Goal: Task Accomplishment & Management: Use online tool/utility

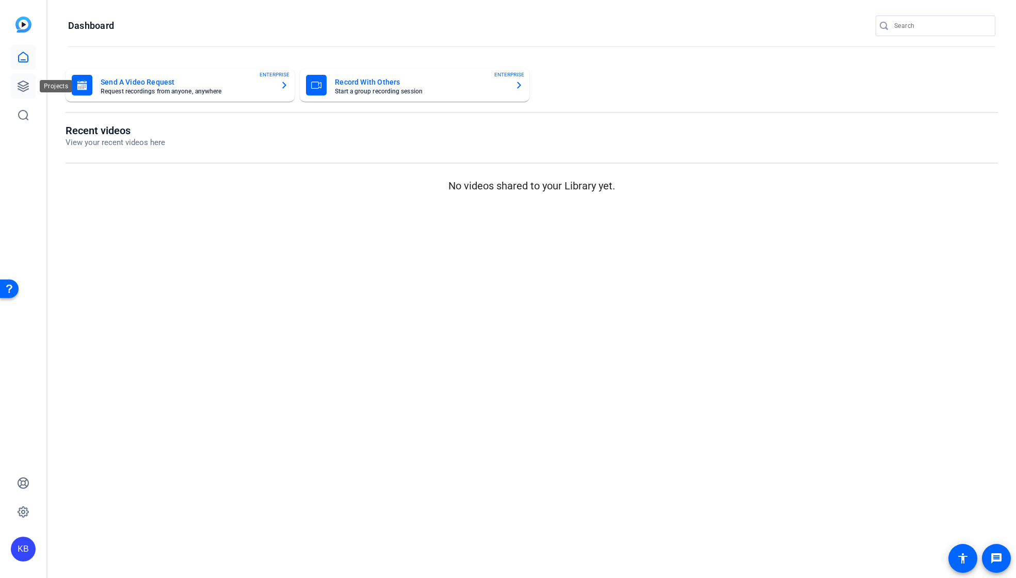
click at [29, 94] on link at bounding box center [23, 86] width 25 height 25
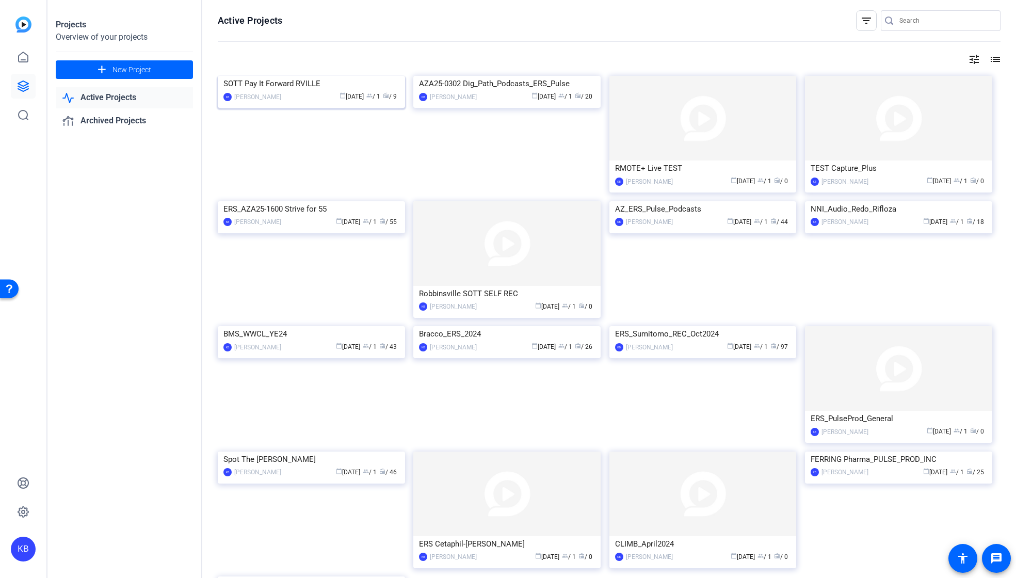
click at [286, 91] on div "SOTT Pay It Forward RVILLE" at bounding box center [311, 83] width 176 height 15
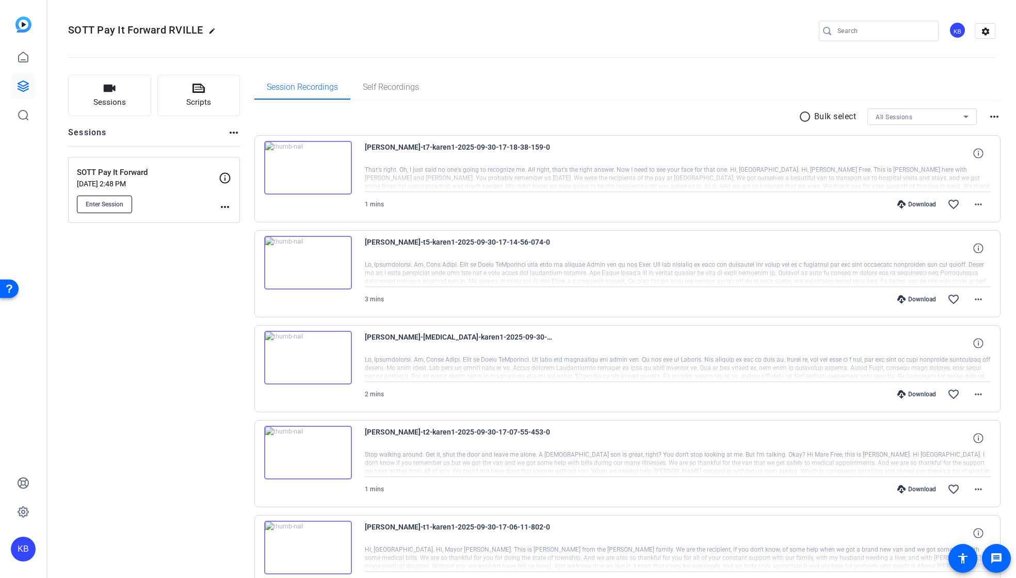
click at [112, 201] on span "Enter Session" at bounding box center [105, 204] width 38 height 8
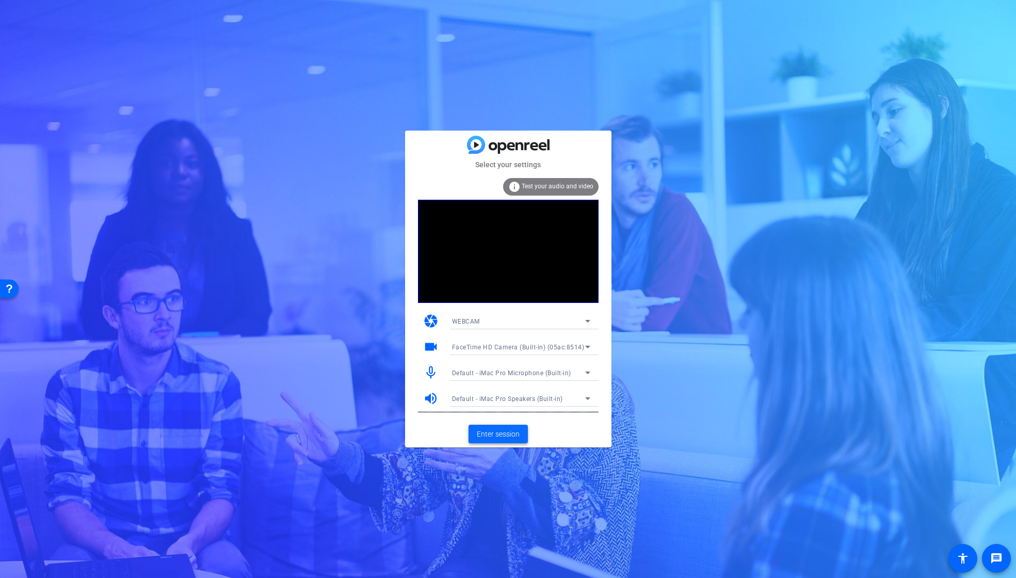
click at [502, 433] on span "Enter session" at bounding box center [498, 434] width 43 height 11
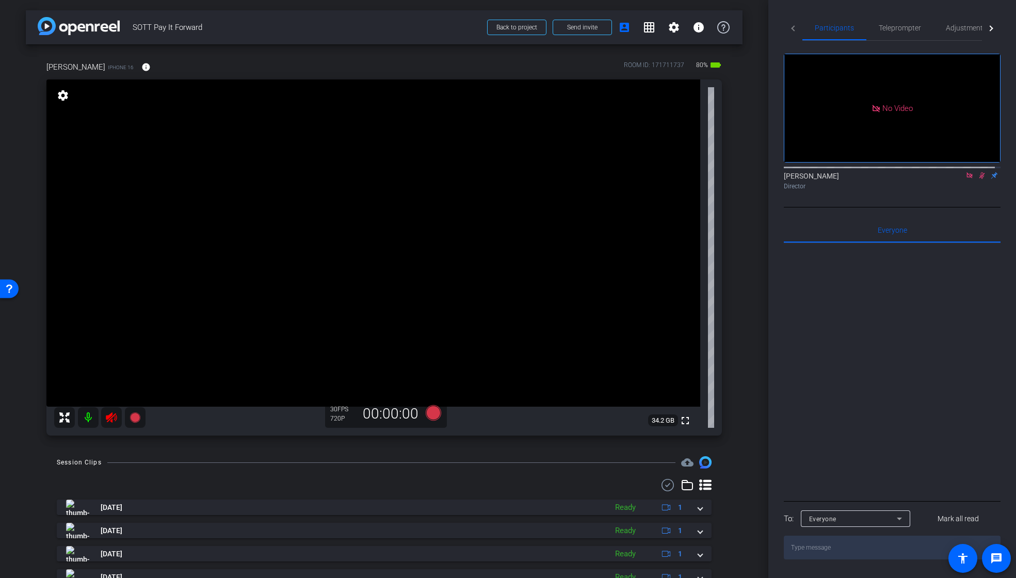
click at [114, 417] on icon at bounding box center [111, 417] width 12 height 12
click at [978, 179] on icon at bounding box center [982, 175] width 8 height 7
click at [966, 179] on icon at bounding box center [969, 175] width 8 height 7
click at [953, 179] on icon at bounding box center [957, 175] width 8 height 7
click at [965, 179] on icon at bounding box center [969, 175] width 8 height 7
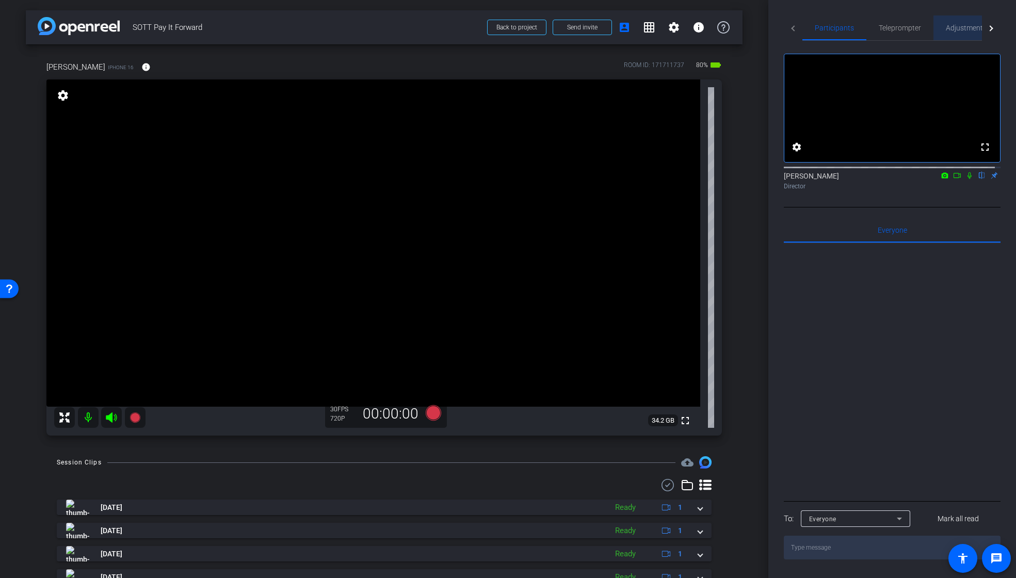
click at [963, 24] on span "Adjustments" at bounding box center [966, 27] width 41 height 7
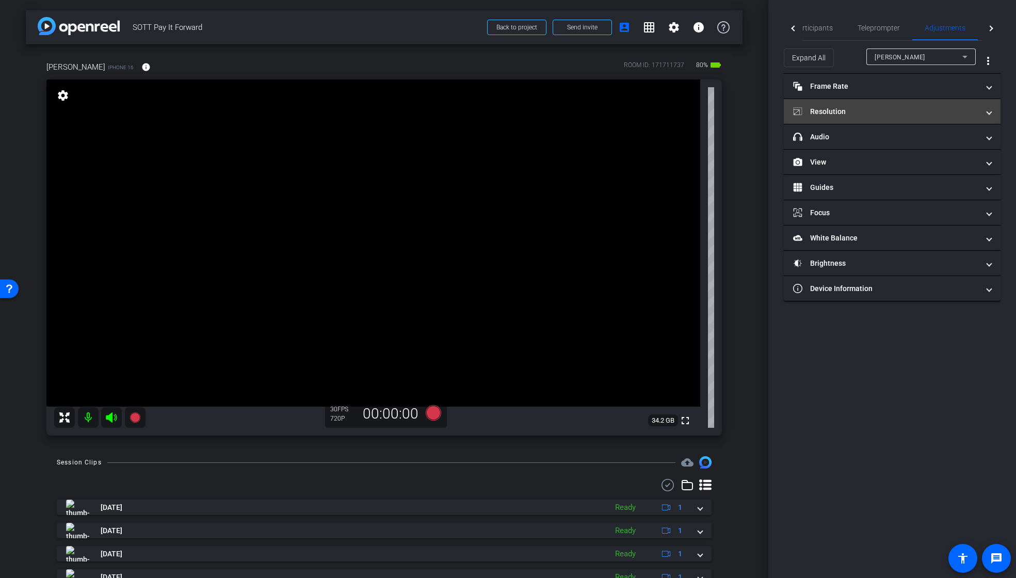
click at [846, 112] on mat-panel-title "Resolution" at bounding box center [886, 111] width 186 height 11
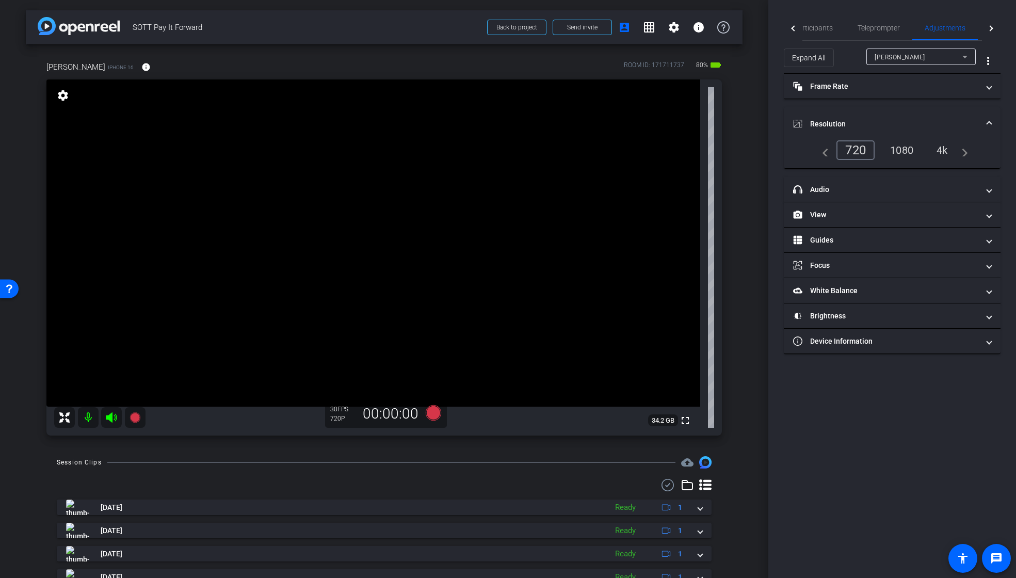
click at [902, 152] on div "1080" at bounding box center [901, 150] width 39 height 18
click at [837, 210] on mat-panel-title "View" at bounding box center [886, 214] width 186 height 11
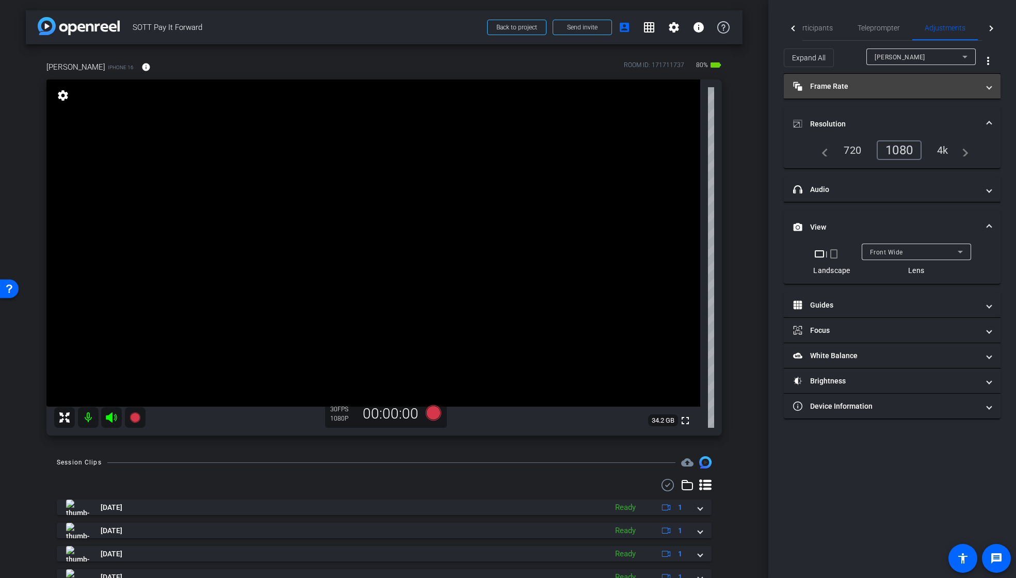
click at [841, 88] on mat-panel-title "Frame Rate Frame Rate" at bounding box center [886, 86] width 186 height 11
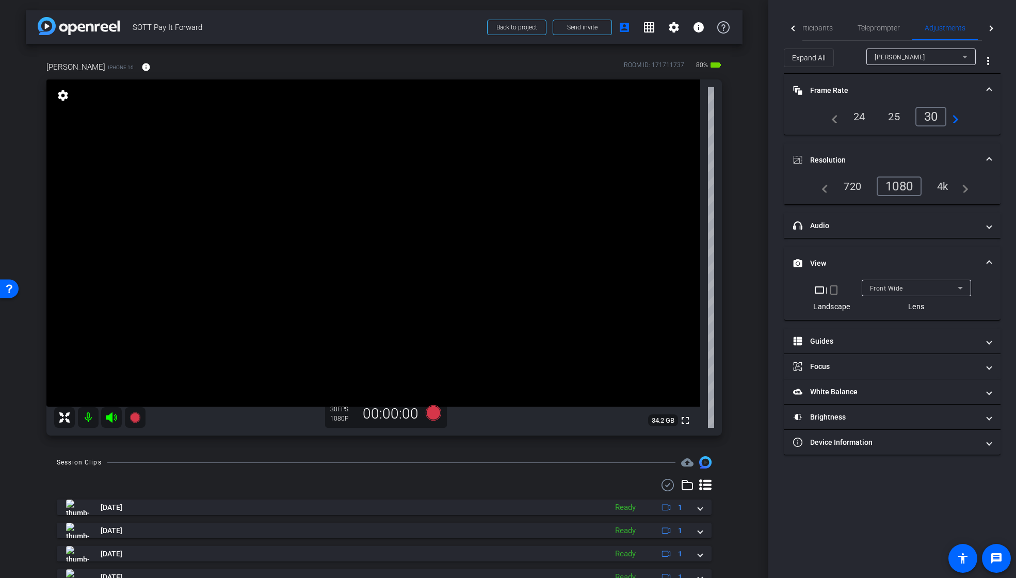
click at [859, 120] on div "24" at bounding box center [859, 117] width 27 height 18
click at [815, 29] on span "Participants" at bounding box center [813, 27] width 39 height 7
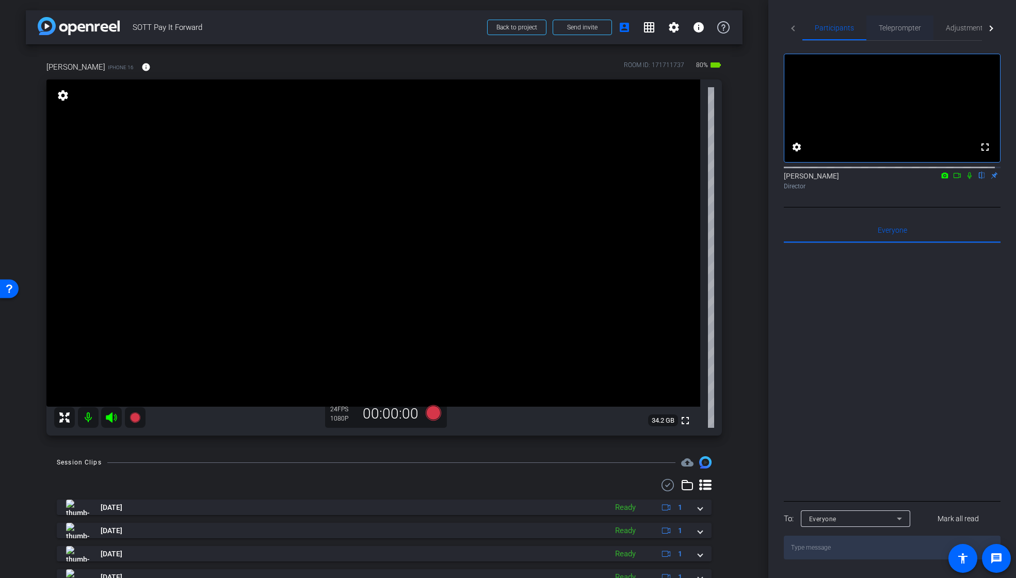
click at [895, 31] on span "Teleprompter" at bounding box center [900, 27] width 42 height 7
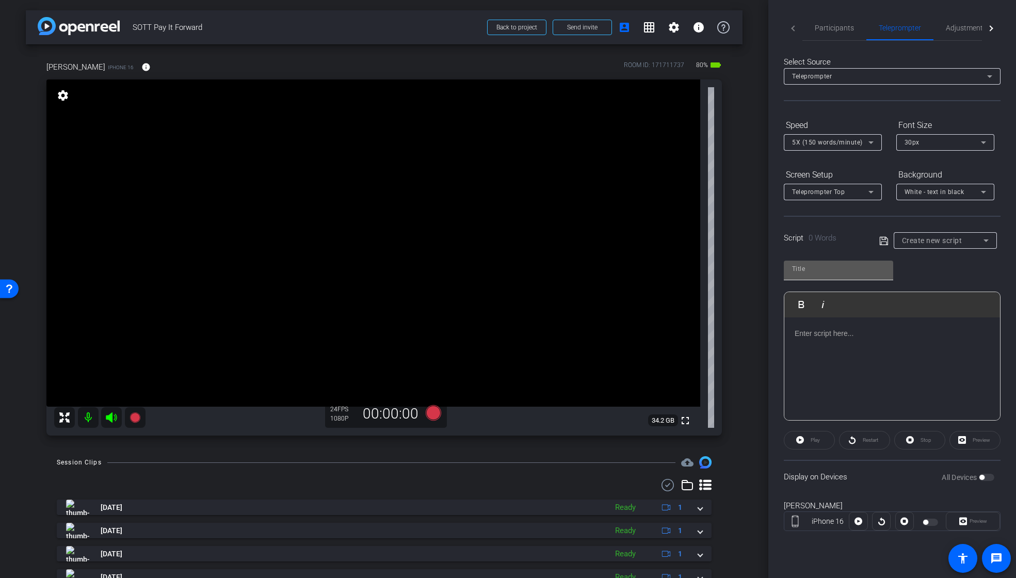
click at [856, 270] on input "text" at bounding box center [838, 269] width 93 height 12
type input "[PERSON_NAME] Script"
click at [851, 335] on p at bounding box center [892, 333] width 195 height 11
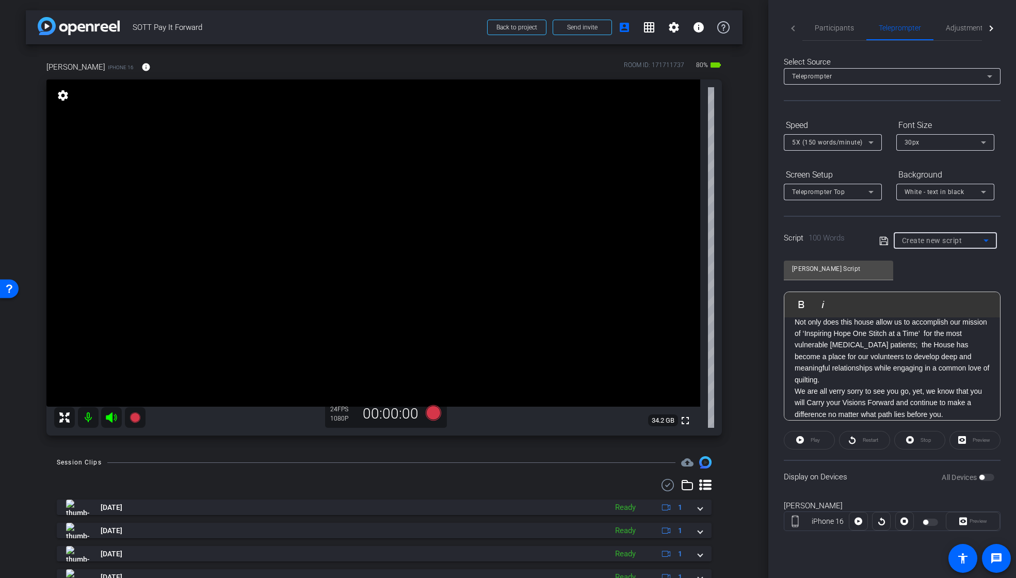
click at [948, 241] on span "Create new script" at bounding box center [932, 240] width 60 height 8
click at [881, 241] on div at bounding box center [508, 289] width 1016 height 578
click at [881, 241] on icon at bounding box center [883, 241] width 9 height 12
click at [930, 521] on span "button" at bounding box center [930, 522] width 15 height 7
click at [973, 521] on span "Preview" at bounding box center [979, 521] width 18 height 6
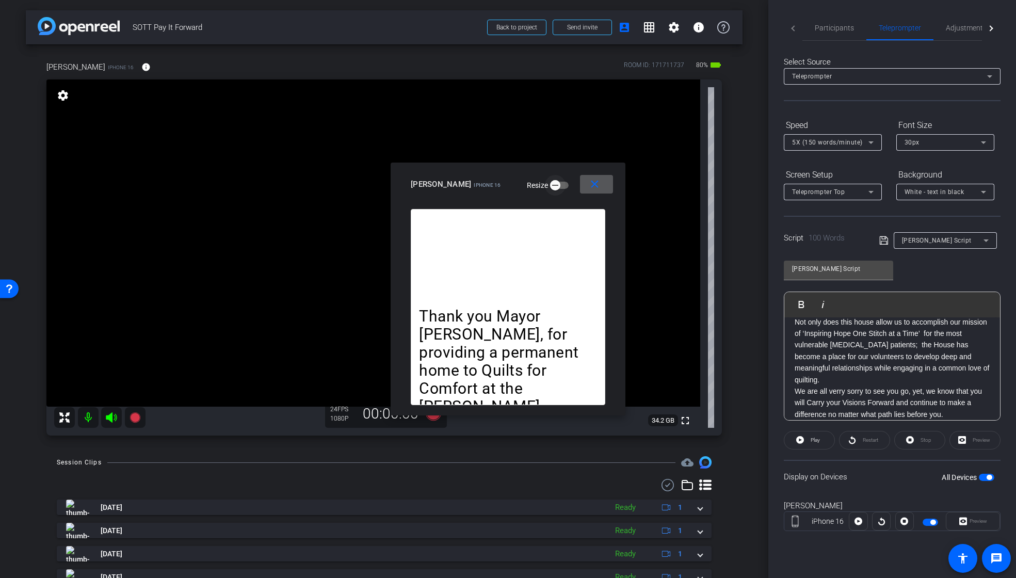
click at [546, 189] on span "button" at bounding box center [555, 185] width 21 height 21
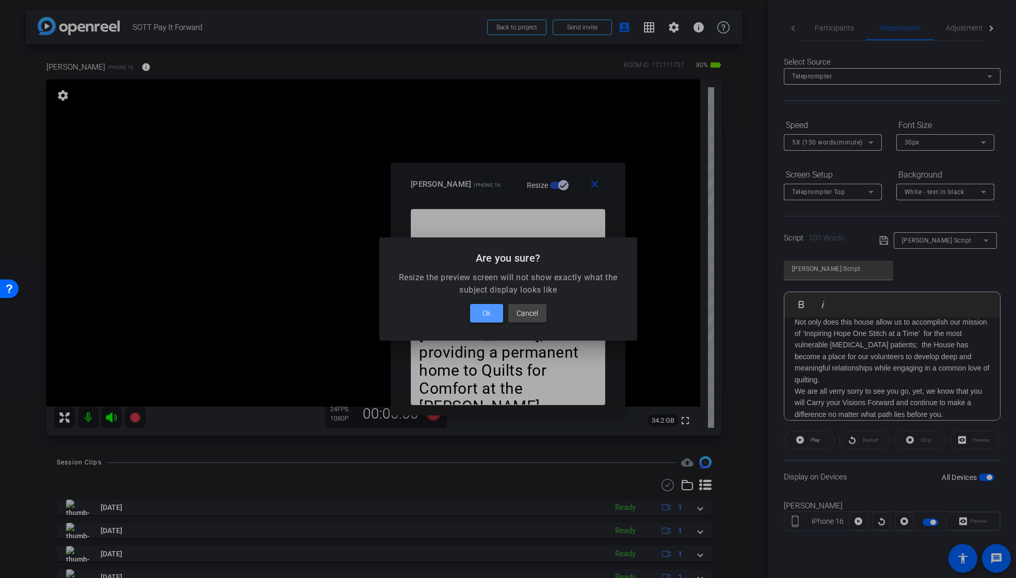
drag, startPoint x: 487, startPoint y: 317, endPoint x: 494, endPoint y: 239, distance: 77.8
click at [488, 317] on span "Ok" at bounding box center [486, 313] width 8 height 12
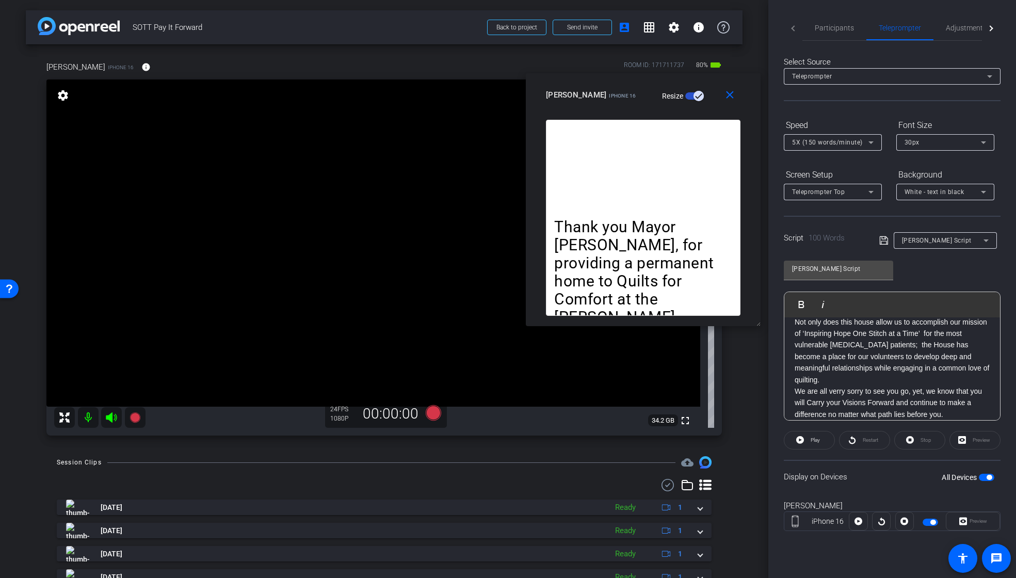
drag, startPoint x: 500, startPoint y: 176, endPoint x: 636, endPoint y: 87, distance: 162.0
click at [647, 87] on mat-slide-toggle "Resize" at bounding box center [676, 95] width 58 height 17
click at [806, 441] on span at bounding box center [809, 440] width 50 height 25
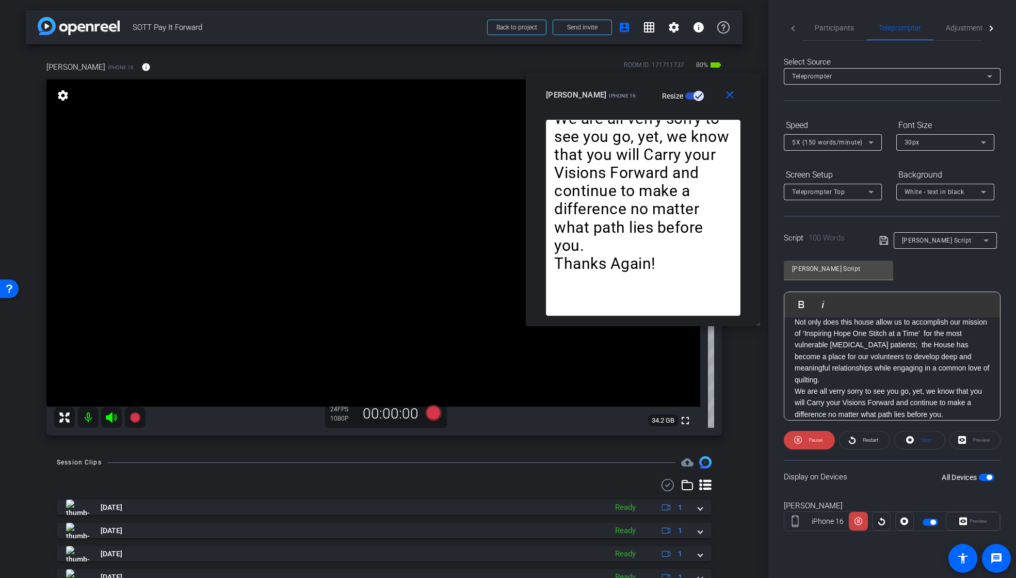
click at [816, 144] on span "5X (150 words/minute)" at bounding box center [827, 142] width 71 height 7
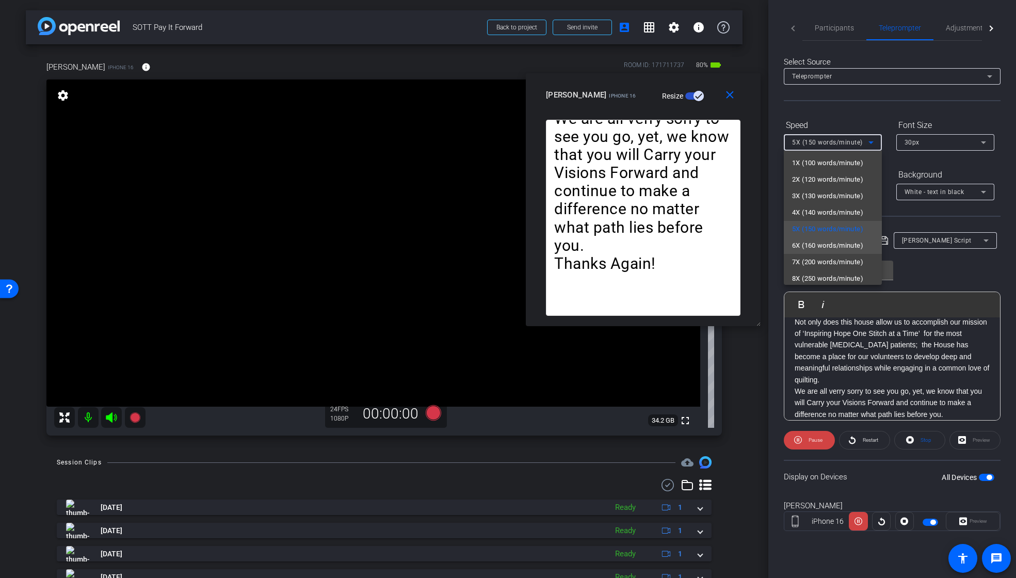
click at [820, 249] on span "6X (160 words/minute)" at bounding box center [827, 245] width 71 height 12
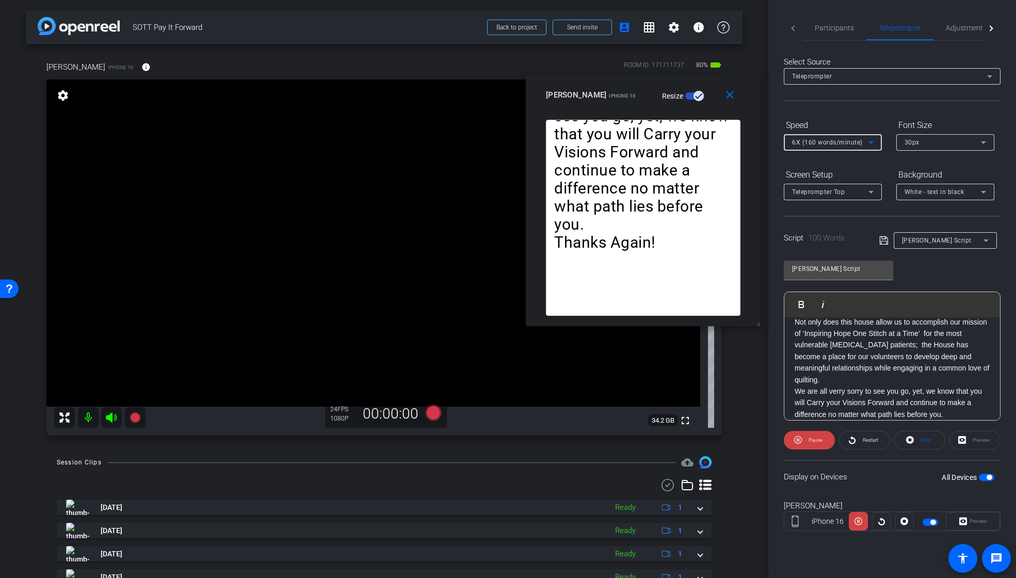
click at [857, 444] on span at bounding box center [864, 440] width 50 height 25
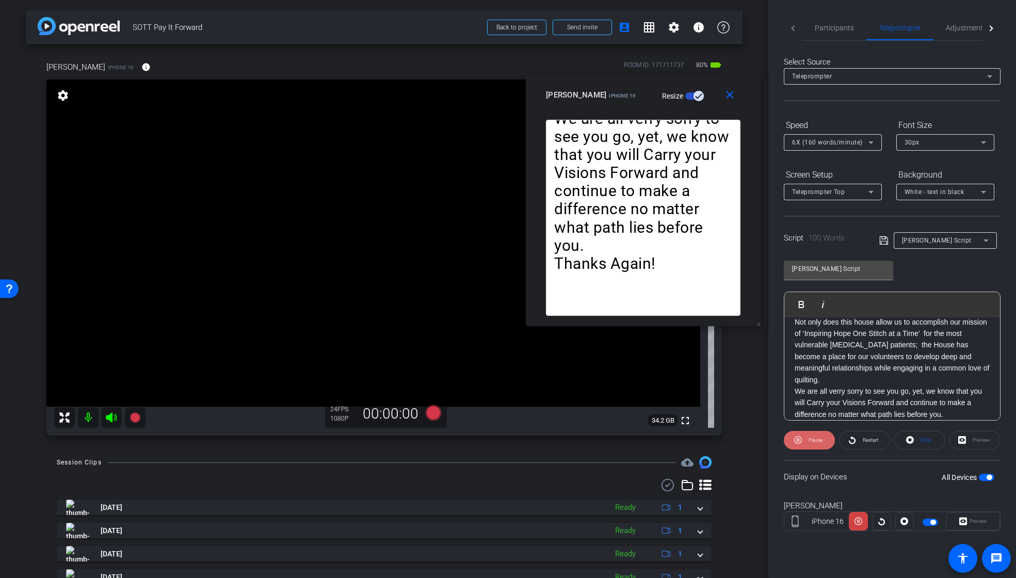
click at [811, 441] on span "Pause" at bounding box center [816, 440] width 14 height 6
click at [956, 146] on div "30px" at bounding box center [942, 142] width 76 height 13
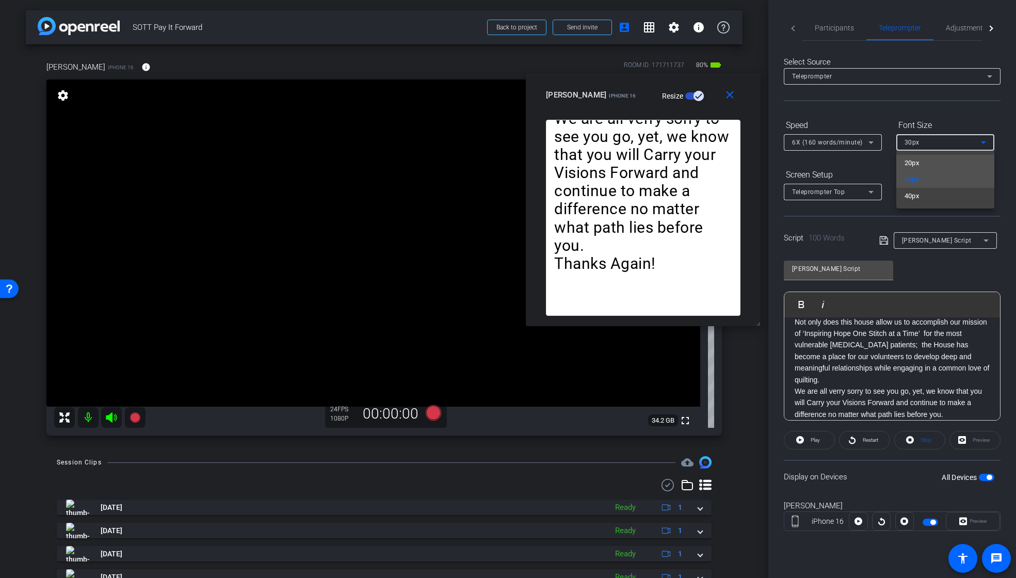
click at [955, 163] on mat-option "20px" at bounding box center [945, 163] width 98 height 17
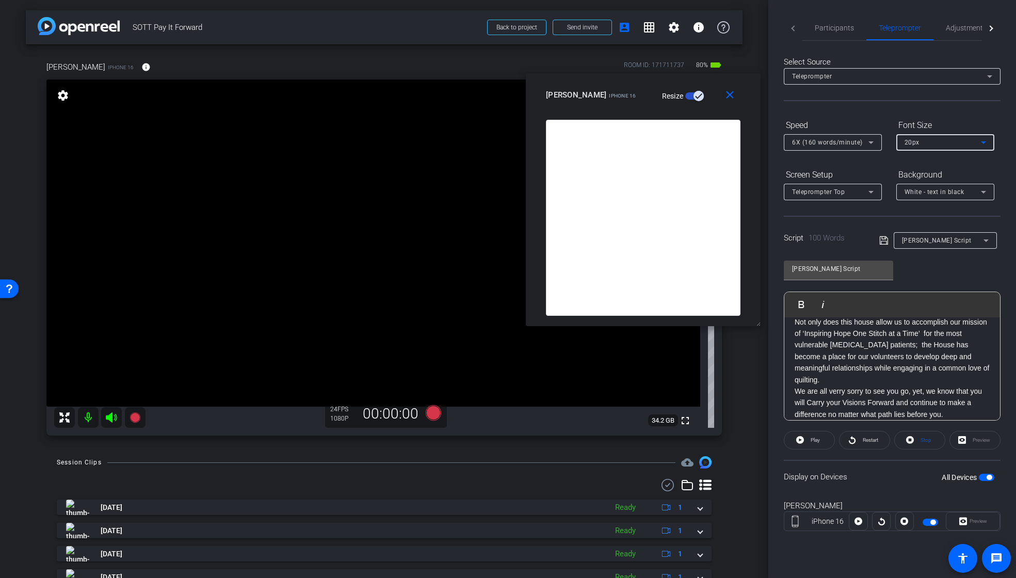
click at [955, 147] on div "20px" at bounding box center [942, 142] width 76 height 13
click at [956, 177] on mat-option "30px" at bounding box center [945, 179] width 98 height 17
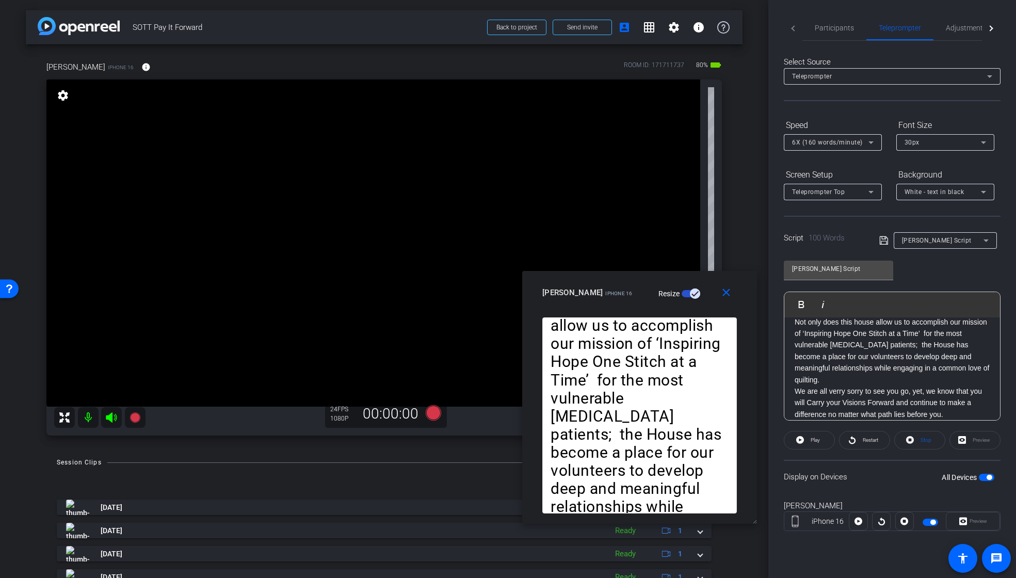
drag, startPoint x: 704, startPoint y: 84, endPoint x: 701, endPoint y: 275, distance: 191.4
click at [701, 281] on div "close [PERSON_NAME] iPhone 16 Resize" at bounding box center [639, 294] width 235 height 46
click at [820, 442] on span at bounding box center [809, 440] width 50 height 25
click at [807, 440] on span "Pause" at bounding box center [814, 440] width 17 height 14
click at [721, 292] on mat-icon "close" at bounding box center [726, 292] width 13 height 13
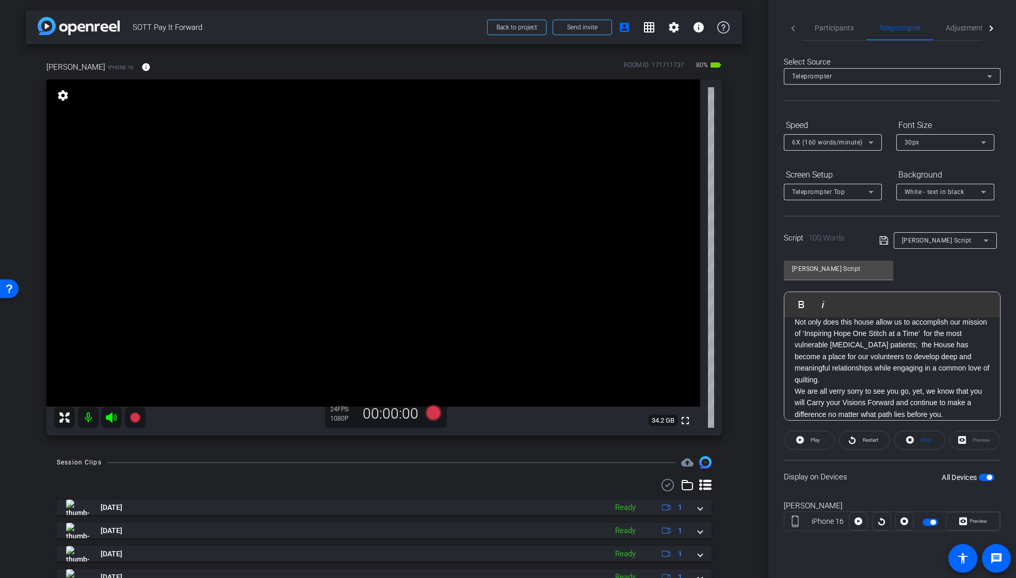
click at [980, 477] on span "button" at bounding box center [986, 477] width 15 height 7
click at [933, 522] on span "button" at bounding box center [930, 522] width 15 height 7
click at [973, 521] on span "Preview" at bounding box center [979, 521] width 18 height 6
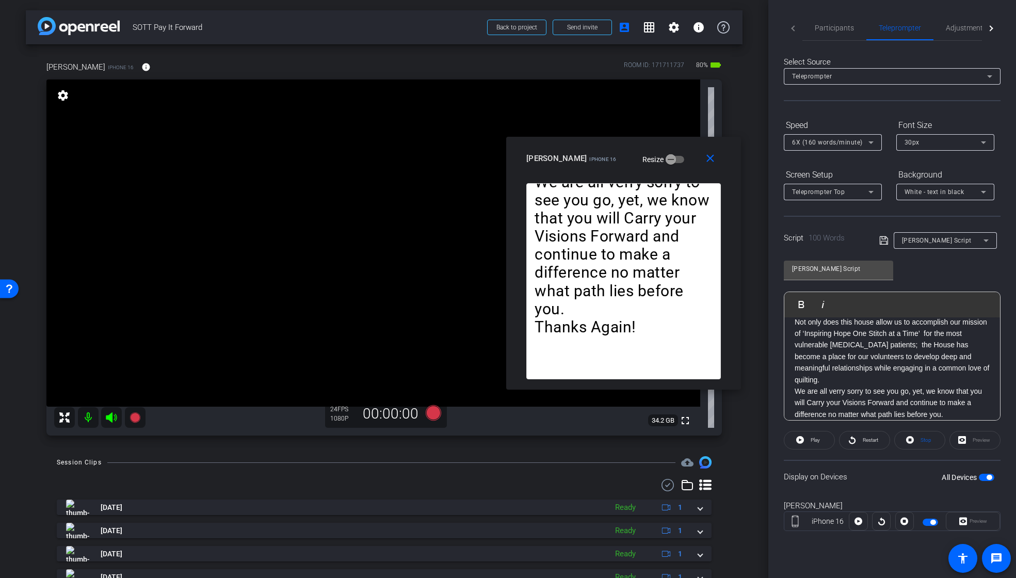
drag, startPoint x: 496, startPoint y: 175, endPoint x: 612, endPoint y: 149, distance: 118.9
click at [612, 149] on div "[PERSON_NAME] iPhone 16 Resize" at bounding box center [627, 158] width 202 height 19
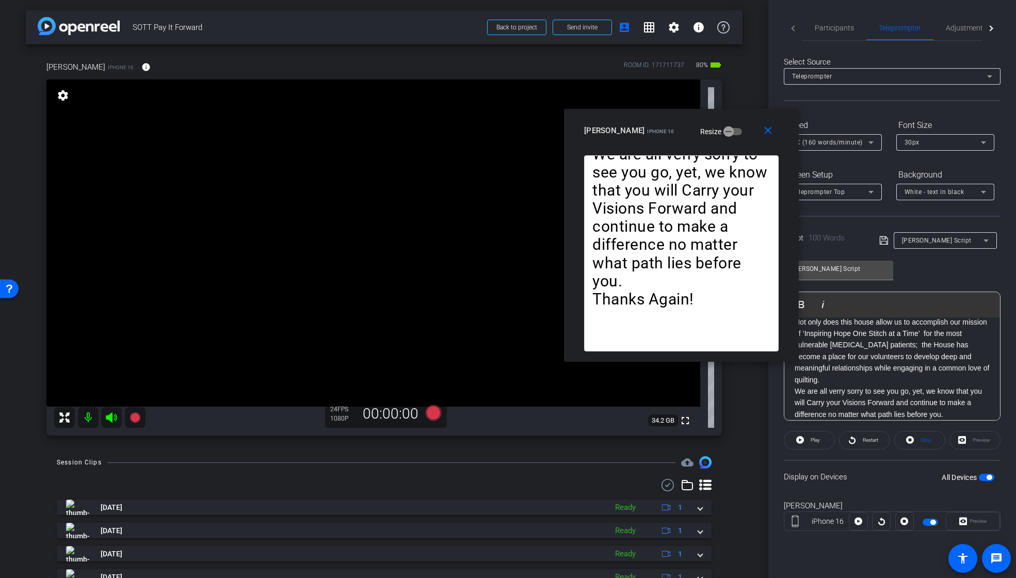
drag, startPoint x: 683, startPoint y: 153, endPoint x: 747, endPoint y: 124, distance: 69.9
click at [747, 124] on div "[PERSON_NAME] iPhone 16 Resize" at bounding box center [685, 130] width 202 height 19
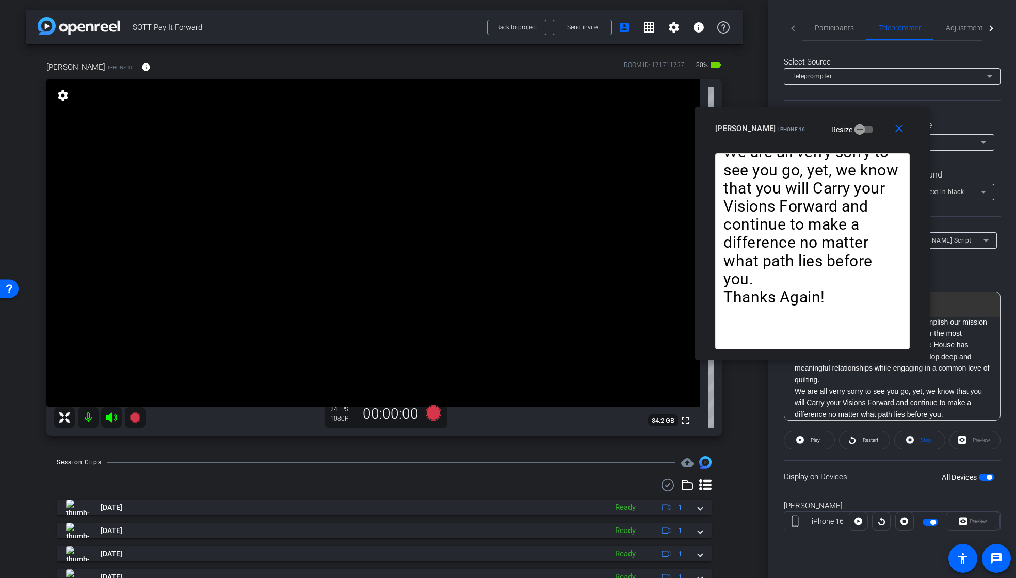
drag, startPoint x: 675, startPoint y: 114, endPoint x: 790, endPoint y: 115, distance: 114.5
click at [790, 115] on div "close [PERSON_NAME] iPhone 16 Resize" at bounding box center [812, 130] width 235 height 46
click at [897, 127] on mat-icon "close" at bounding box center [899, 128] width 13 height 13
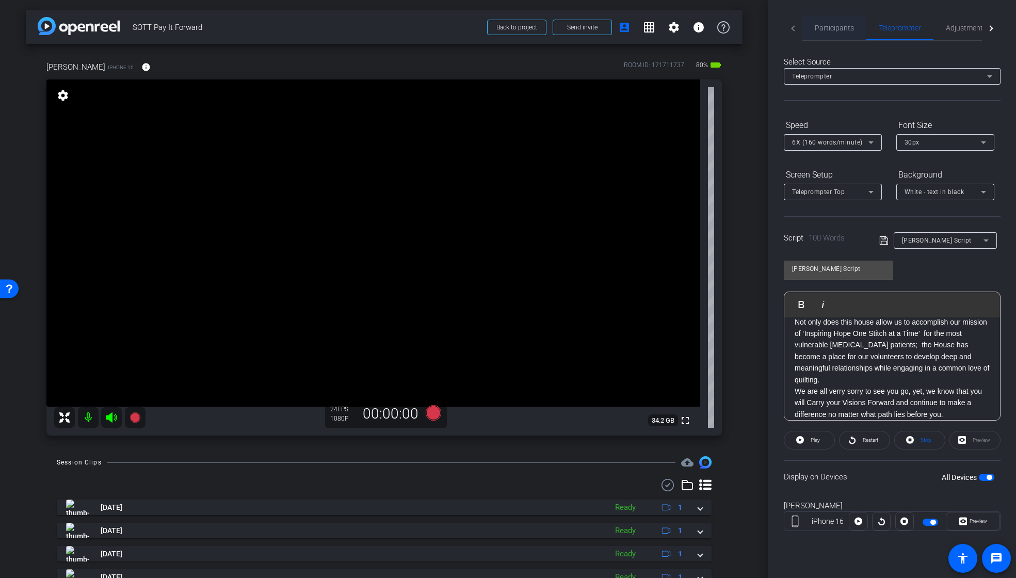
click at [841, 27] on span "Participants" at bounding box center [834, 27] width 39 height 7
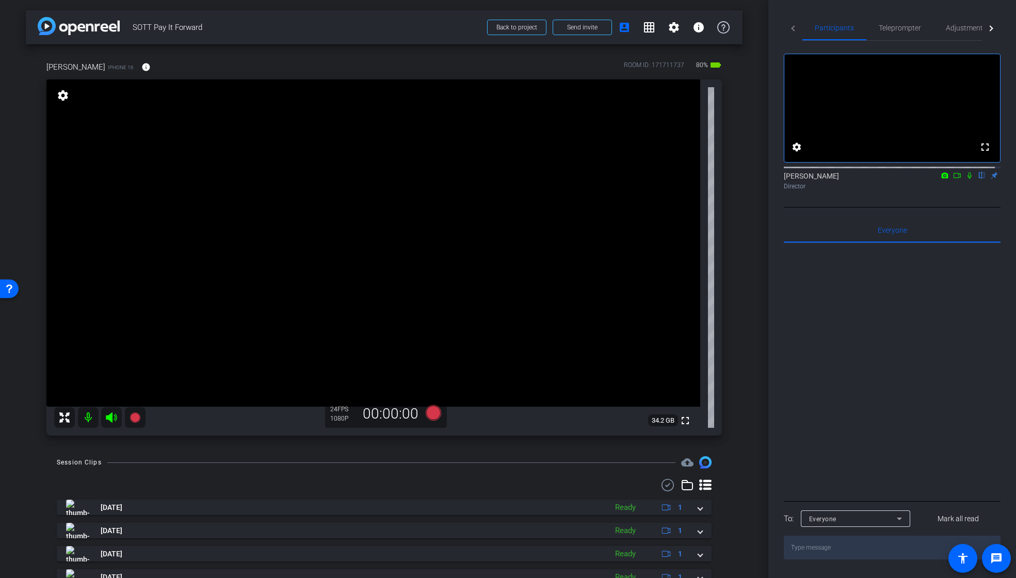
click at [956, 180] on mat-icon at bounding box center [957, 175] width 12 height 9
click at [896, 27] on span "Teleprompter" at bounding box center [900, 27] width 42 height 7
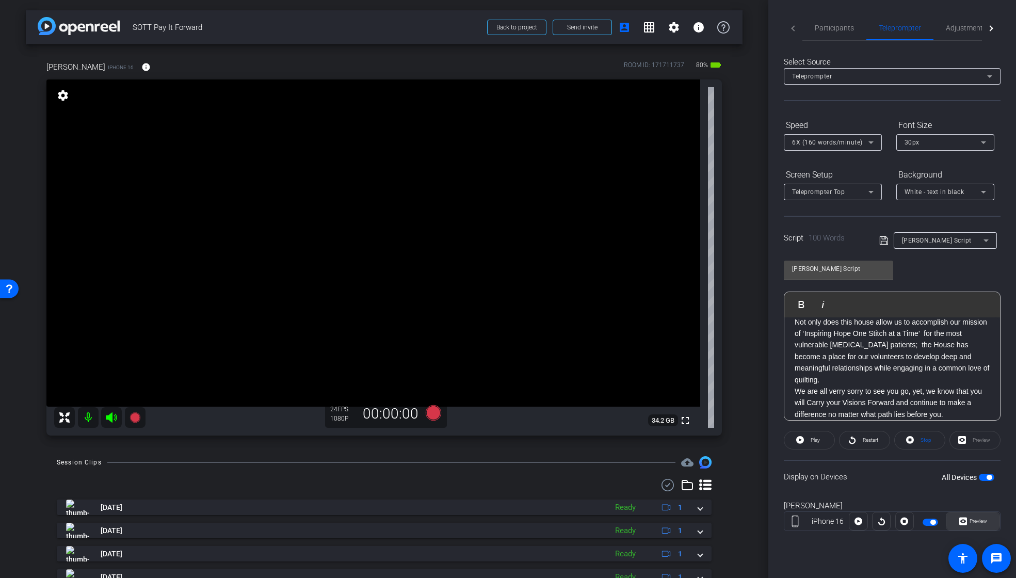
click at [972, 524] on span "Preview" at bounding box center [979, 521] width 18 height 6
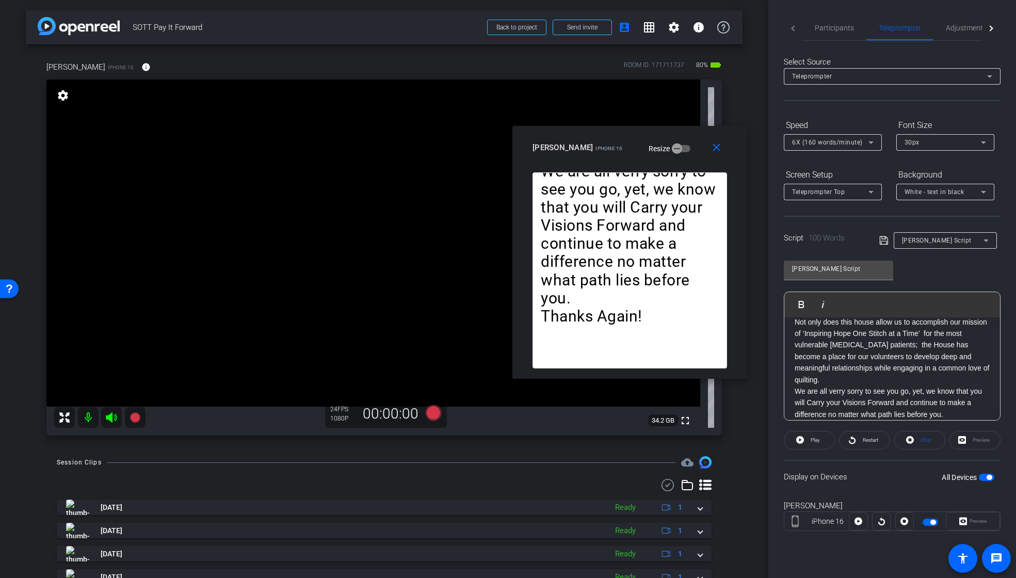
drag, startPoint x: 563, startPoint y: 176, endPoint x: 686, endPoint y: 139, distance: 128.1
click at [686, 139] on div "[PERSON_NAME] iPhone 16 Resize" at bounding box center [633, 147] width 202 height 19
click at [810, 436] on span "Play" at bounding box center [814, 440] width 12 height 14
click at [804, 440] on span at bounding box center [809, 440] width 51 height 25
click at [868, 439] on span "Restart" at bounding box center [870, 440] width 15 height 6
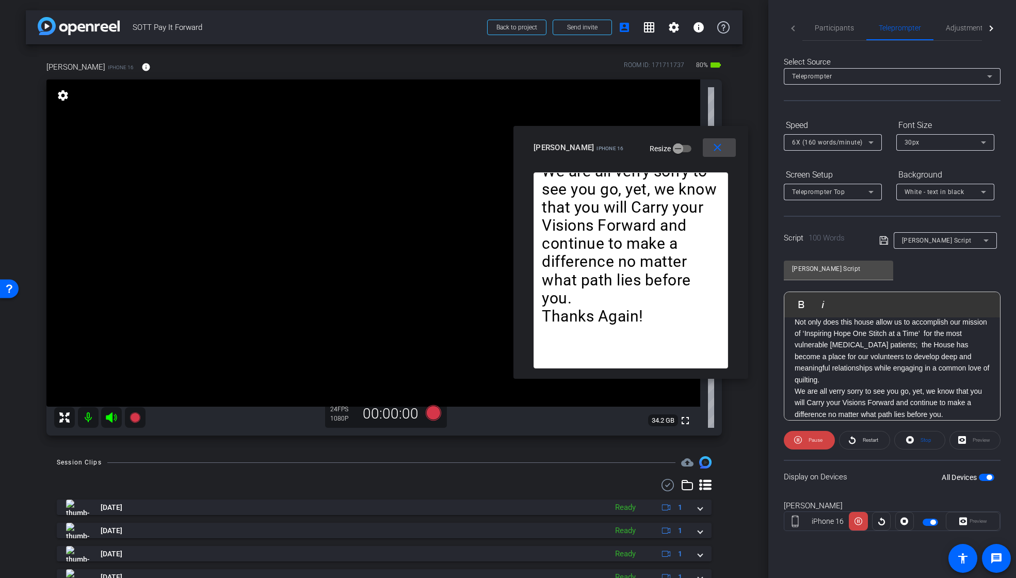
click at [719, 148] on mat-icon "close" at bounding box center [717, 147] width 13 height 13
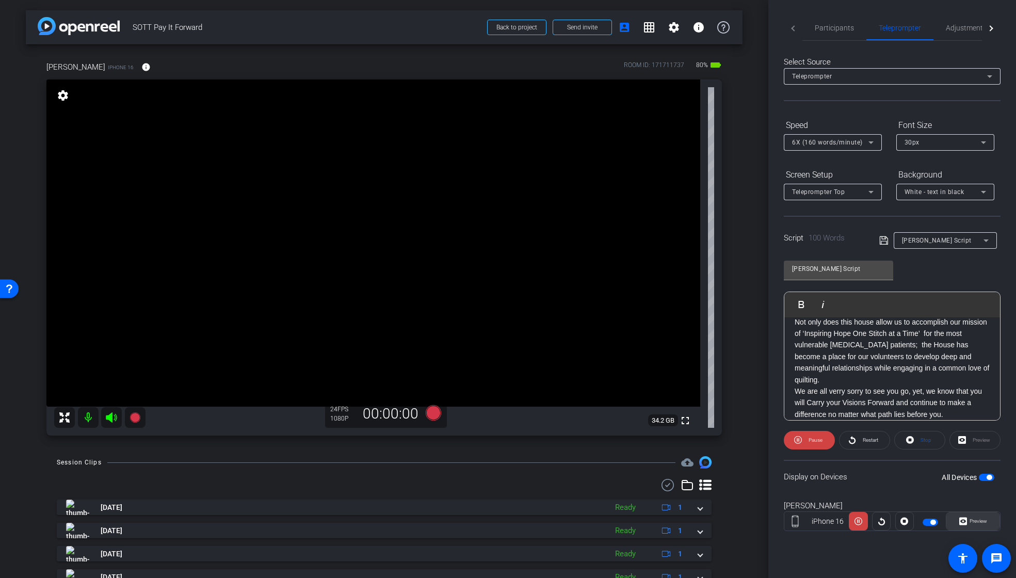
click at [984, 521] on span "Preview" at bounding box center [979, 521] width 18 height 6
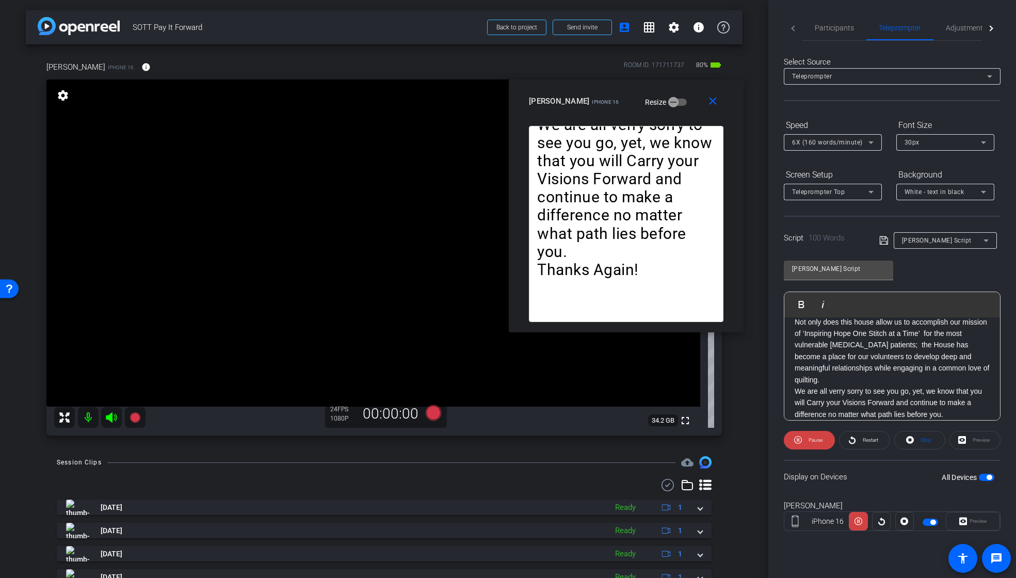
drag, startPoint x: 567, startPoint y: 168, endPoint x: 679, endPoint y: 86, distance: 138.8
click at [679, 86] on div "close [PERSON_NAME] iPhone 16 Resize" at bounding box center [626, 102] width 235 height 46
click at [816, 434] on span "Pause" at bounding box center [814, 440] width 17 height 14
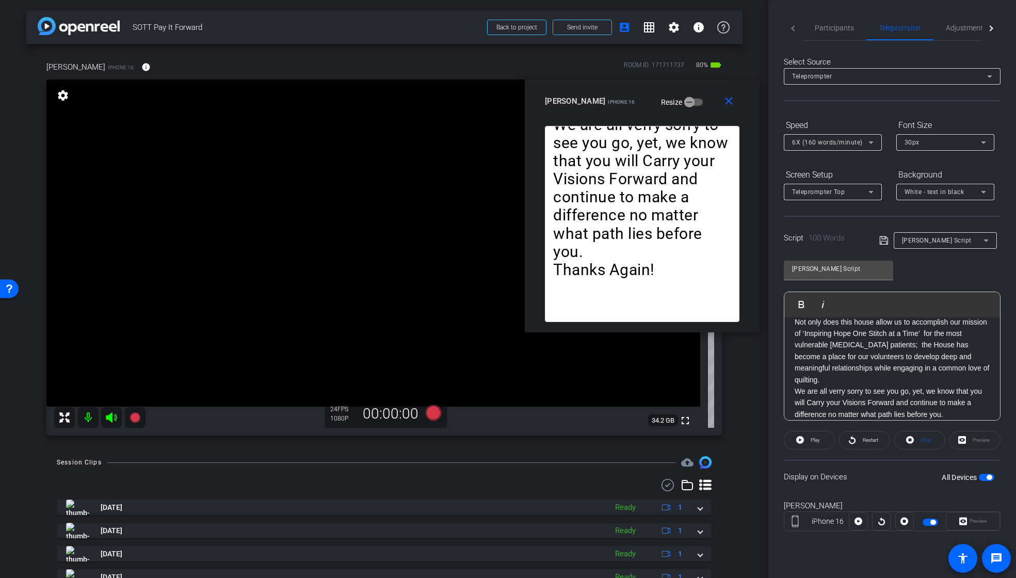
drag, startPoint x: 534, startPoint y: 81, endPoint x: 553, endPoint y: 81, distance: 18.6
click at [553, 81] on div "close [PERSON_NAME] iPhone 16 Resize" at bounding box center [642, 102] width 235 height 46
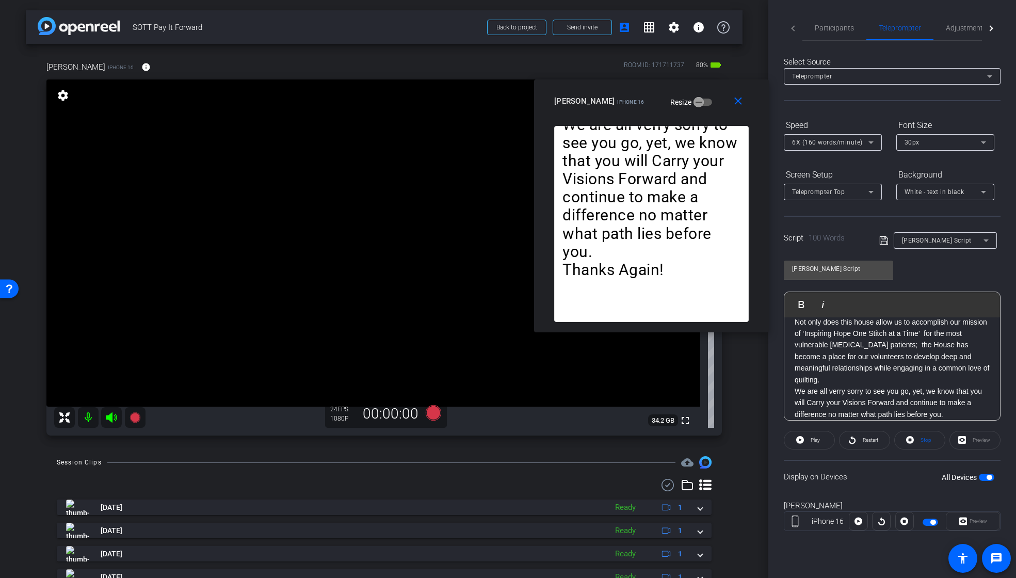
drag, startPoint x: 562, startPoint y: 89, endPoint x: 568, endPoint y: 89, distance: 5.7
click at [568, 89] on div "close [PERSON_NAME] iPhone 16 Resize" at bounding box center [651, 102] width 235 height 46
click at [827, 33] on span "Participants" at bounding box center [834, 27] width 39 height 25
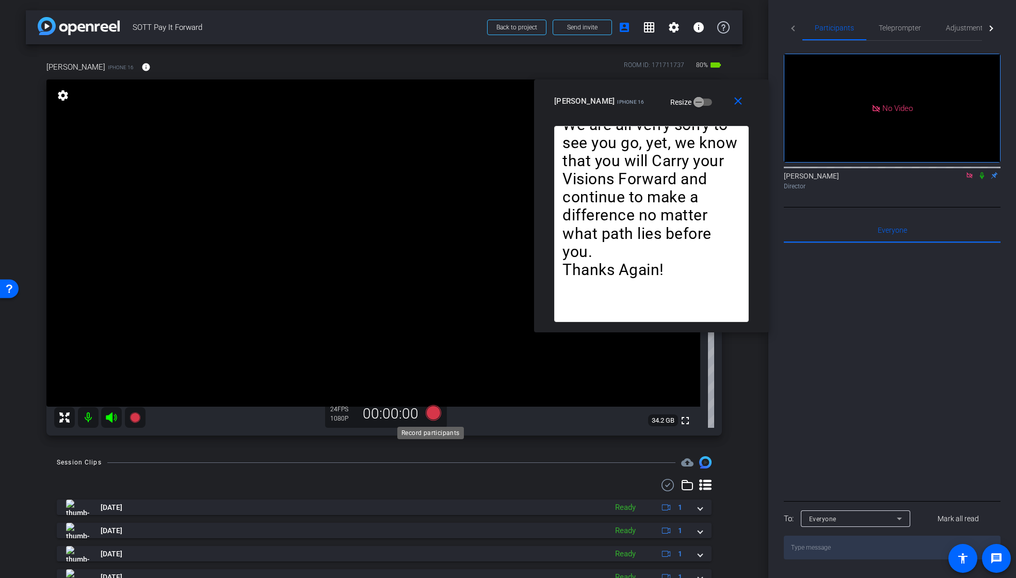
click at [430, 413] on icon at bounding box center [432, 412] width 15 height 15
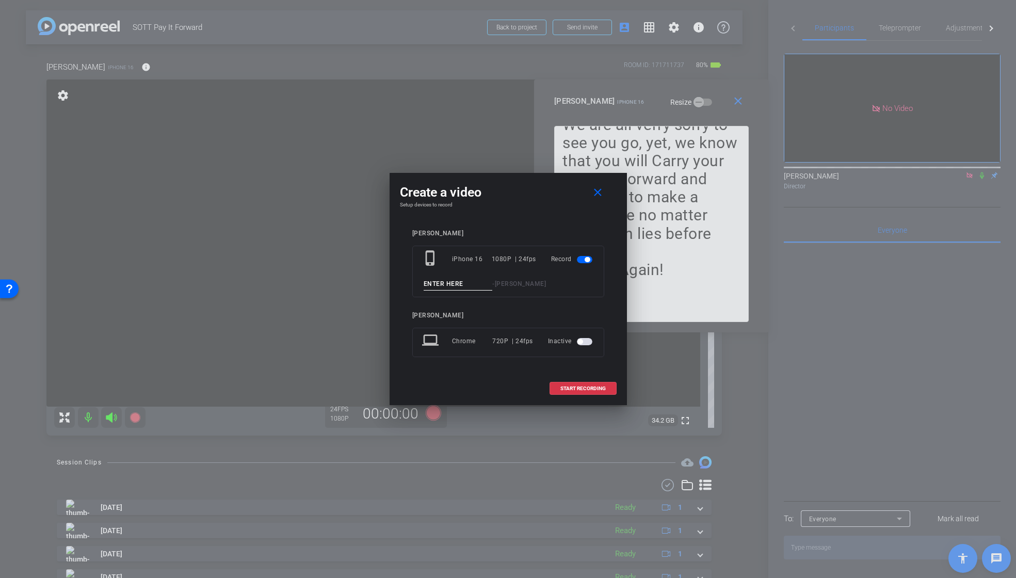
click at [460, 283] on input at bounding box center [458, 284] width 69 height 13
drag, startPoint x: 460, startPoint y: 284, endPoint x: 391, endPoint y: 283, distance: 69.1
click at [392, 283] on div "Create a video close Setup devices to record [PERSON_NAME] phone_iphone iPhone …" at bounding box center [508, 289] width 237 height 232
type input "Susan_01"
click at [572, 386] on span "START RECORDING" at bounding box center [582, 388] width 45 height 5
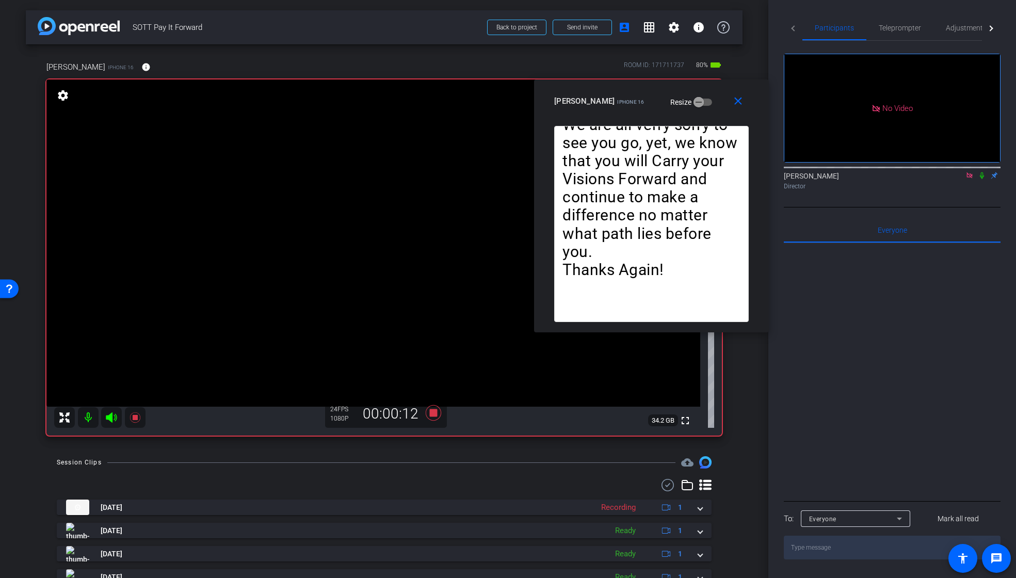
drag, startPoint x: 984, startPoint y: 144, endPoint x: 971, endPoint y: 143, distance: 12.9
click at [983, 172] on icon at bounding box center [982, 175] width 8 height 7
click at [903, 30] on span "Teleprompter" at bounding box center [900, 27] width 42 height 7
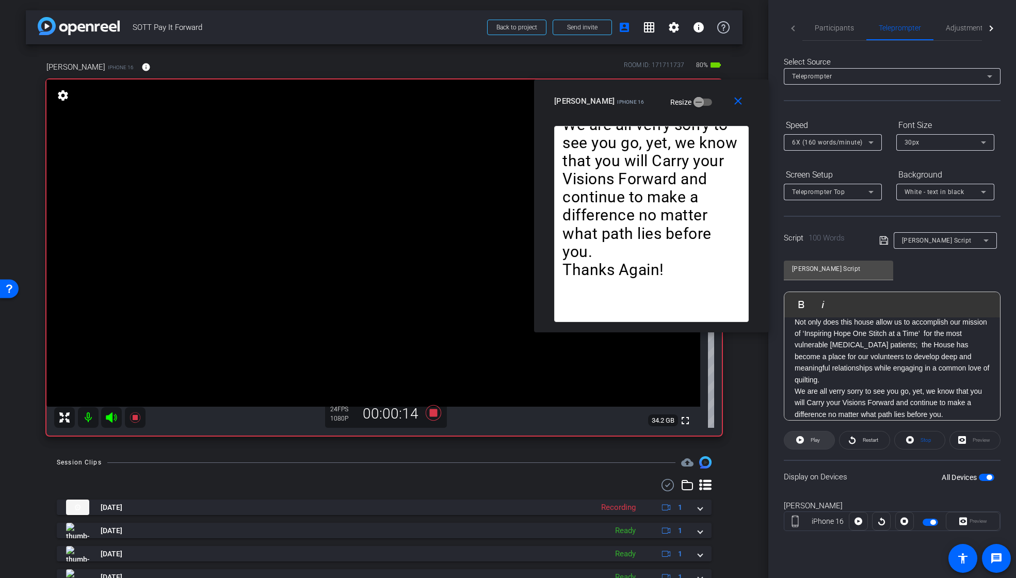
click at [813, 443] on span "Play" at bounding box center [814, 440] width 12 height 14
click at [812, 443] on span "Pause" at bounding box center [814, 440] width 17 height 14
click at [811, 442] on span "Play" at bounding box center [815, 440] width 9 height 6
click at [810, 442] on span "Pause" at bounding box center [816, 440] width 14 height 6
click at [811, 442] on span "Play" at bounding box center [815, 440] width 9 height 6
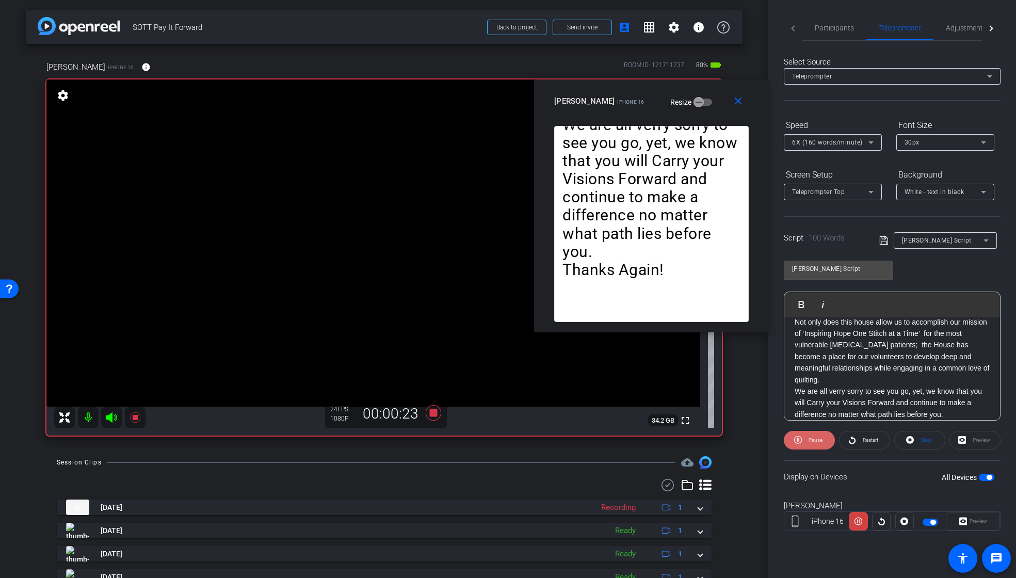
click at [811, 440] on span "Pause" at bounding box center [816, 440] width 14 height 6
click at [811, 440] on span "Play" at bounding box center [815, 440] width 9 height 6
click at [811, 440] on span "Pause" at bounding box center [816, 440] width 14 height 6
click at [811, 440] on span "Play" at bounding box center [815, 440] width 9 height 6
click at [853, 439] on icon at bounding box center [852, 439] width 8 height 13
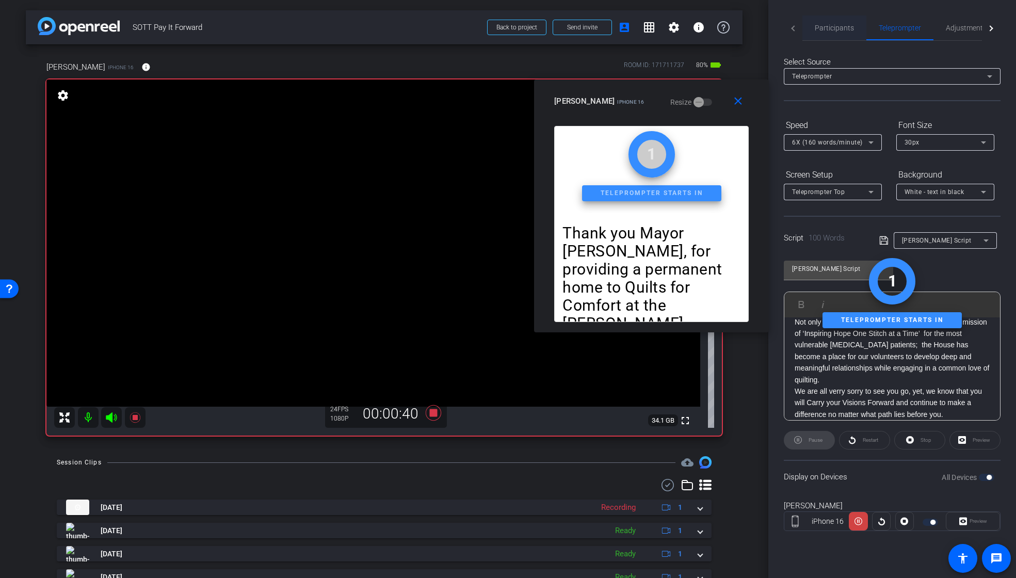
click at [851, 27] on span "Participants" at bounding box center [834, 27] width 39 height 7
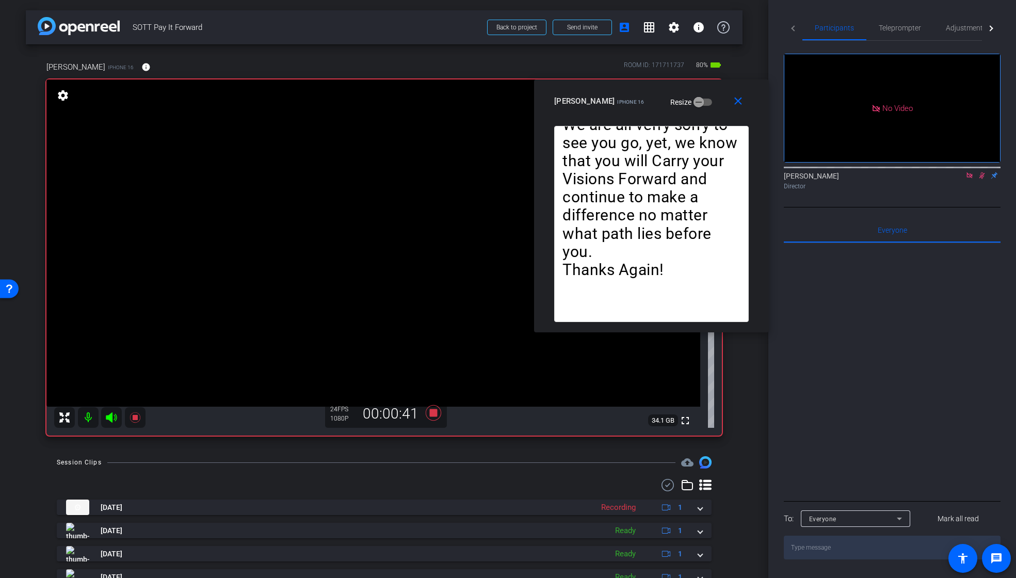
click at [982, 172] on icon at bounding box center [982, 175] width 8 height 7
click at [898, 29] on span "Teleprompter" at bounding box center [900, 27] width 42 height 7
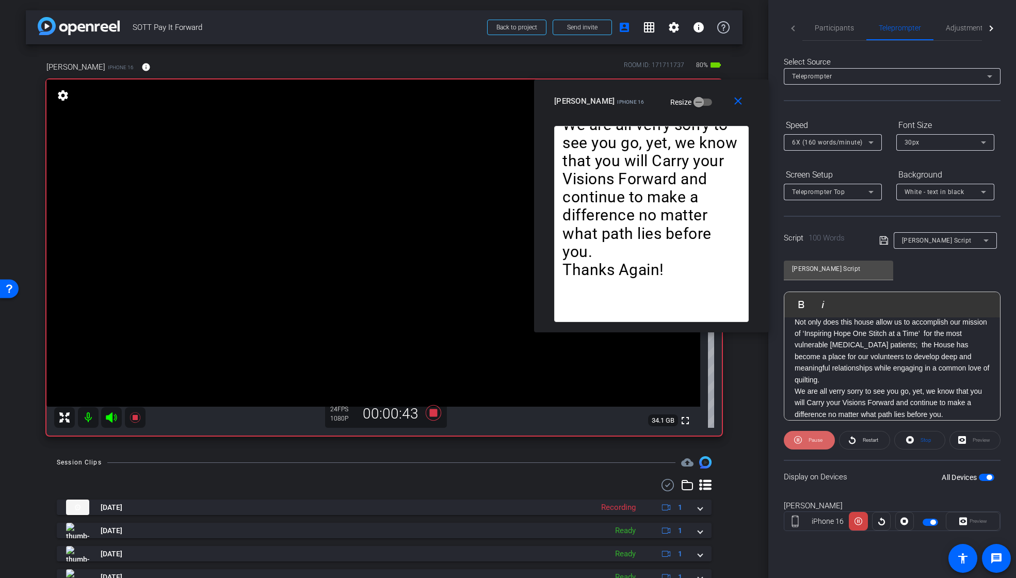
click at [804, 440] on span at bounding box center [809, 440] width 51 height 25
click at [833, 27] on span "Participants" at bounding box center [834, 27] width 39 height 7
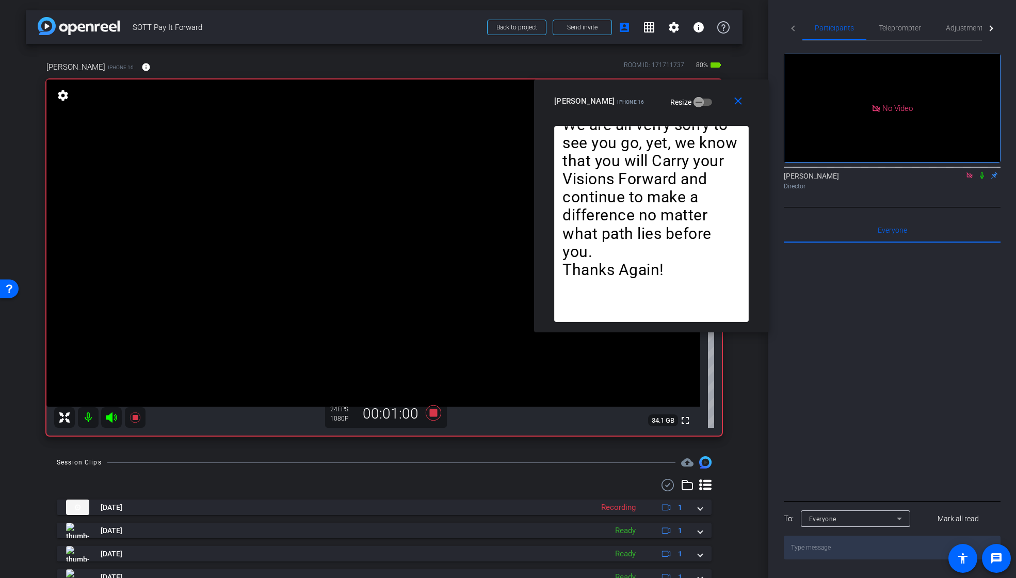
click at [980, 172] on icon at bounding box center [982, 175] width 4 height 7
drag, startPoint x: 900, startPoint y: 26, endPoint x: 894, endPoint y: 45, distance: 20.6
click at [899, 27] on span "Teleprompter" at bounding box center [900, 27] width 42 height 7
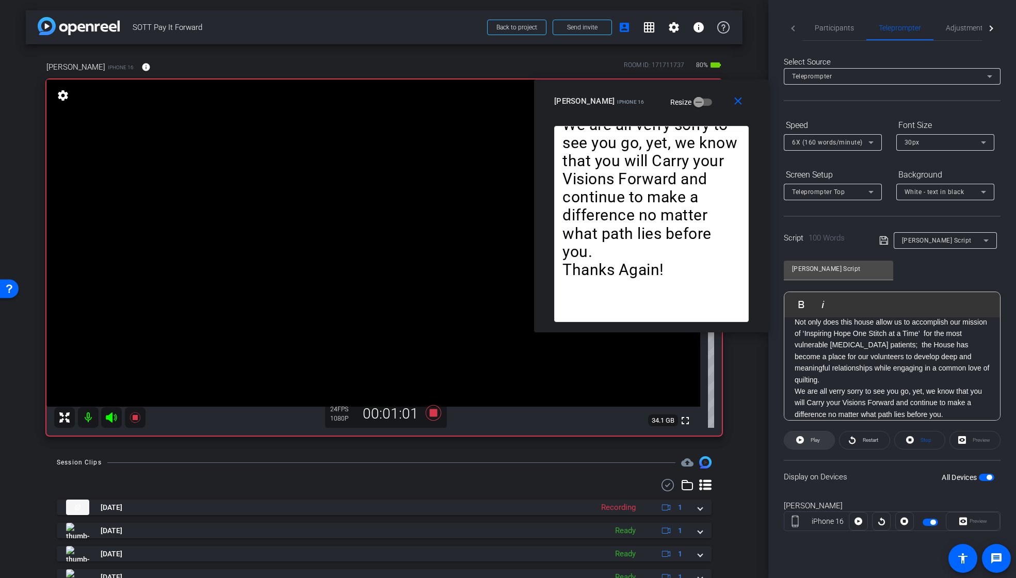
click at [806, 441] on span at bounding box center [809, 440] width 50 height 25
click at [807, 441] on span "Pause" at bounding box center [814, 440] width 17 height 14
click at [815, 439] on span "Play" at bounding box center [815, 440] width 9 height 6
click at [847, 439] on span at bounding box center [864, 440] width 50 height 25
click at [814, 440] on span "Pause" at bounding box center [816, 440] width 14 height 6
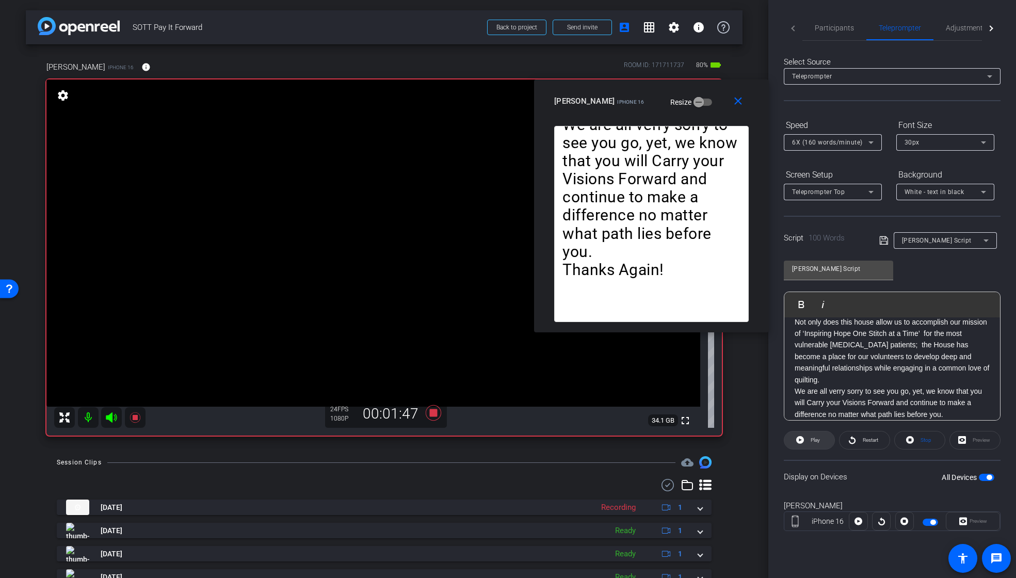
click at [808, 440] on span "Play" at bounding box center [814, 440] width 12 height 14
click at [827, 25] on span "Participants" at bounding box center [834, 27] width 39 height 7
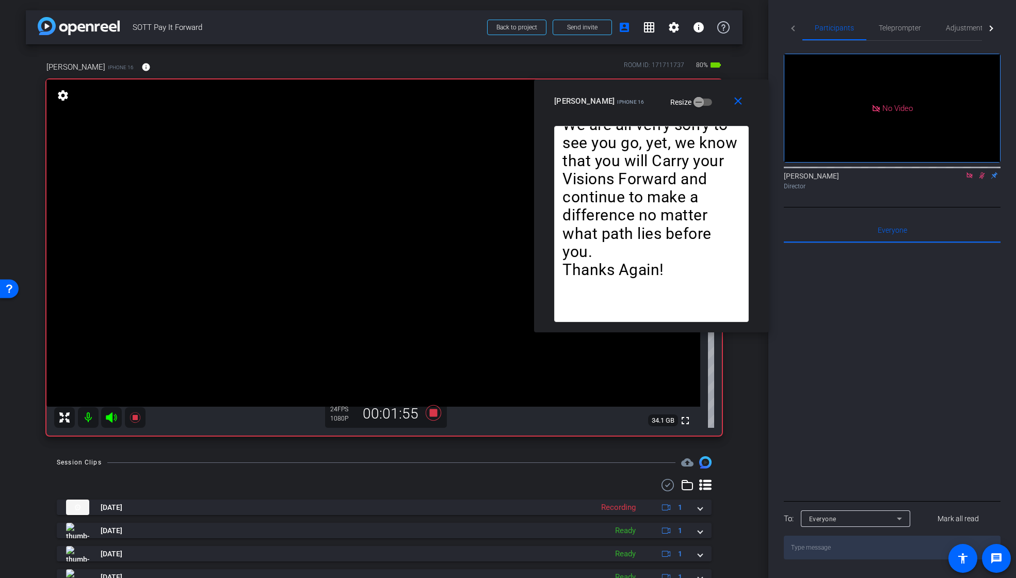
click at [978, 172] on icon at bounding box center [982, 175] width 8 height 7
click at [893, 29] on span "Teleprompter" at bounding box center [900, 27] width 42 height 7
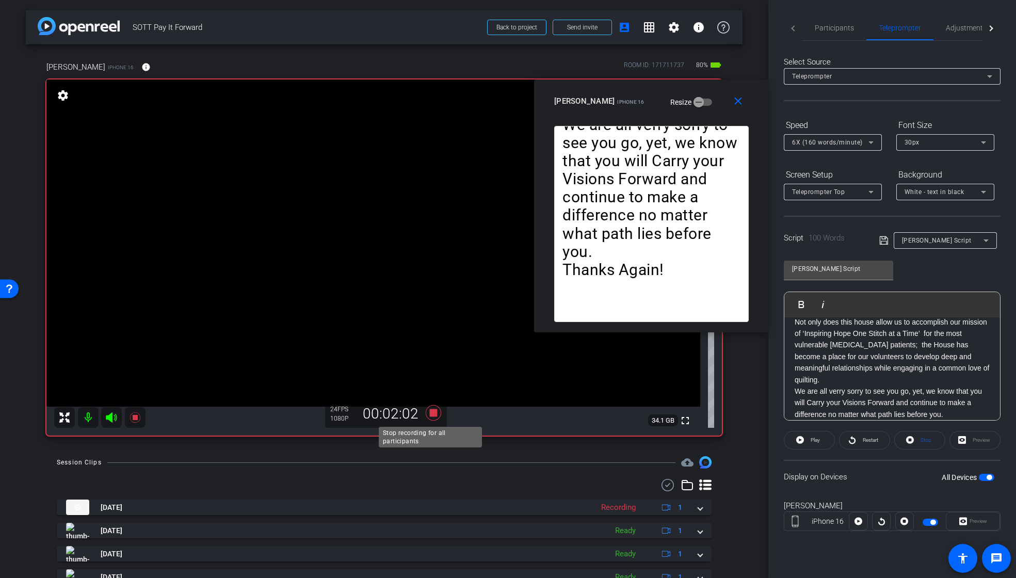
click at [426, 411] on icon at bounding box center [432, 412] width 15 height 15
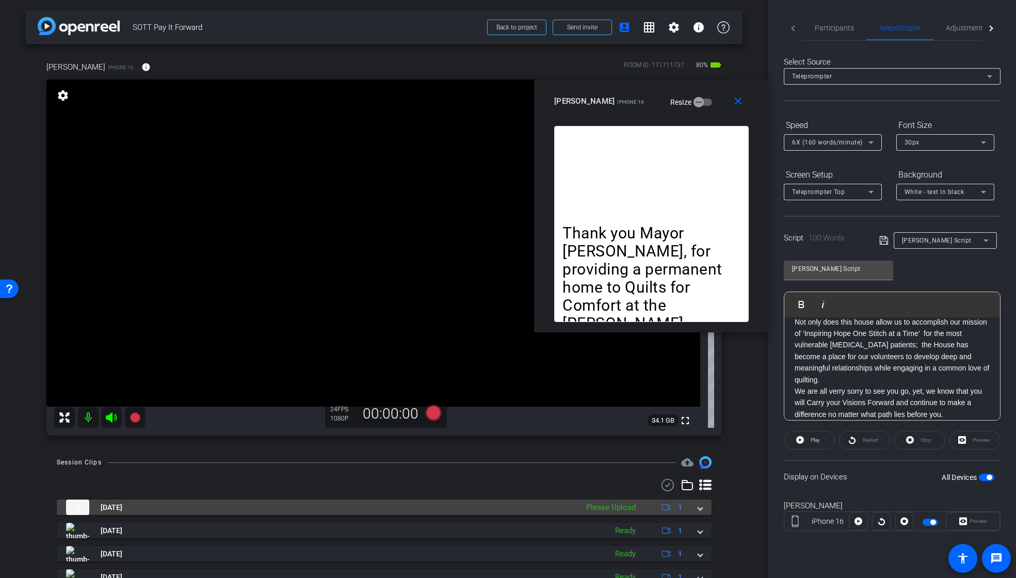
click at [698, 508] on span at bounding box center [700, 507] width 4 height 11
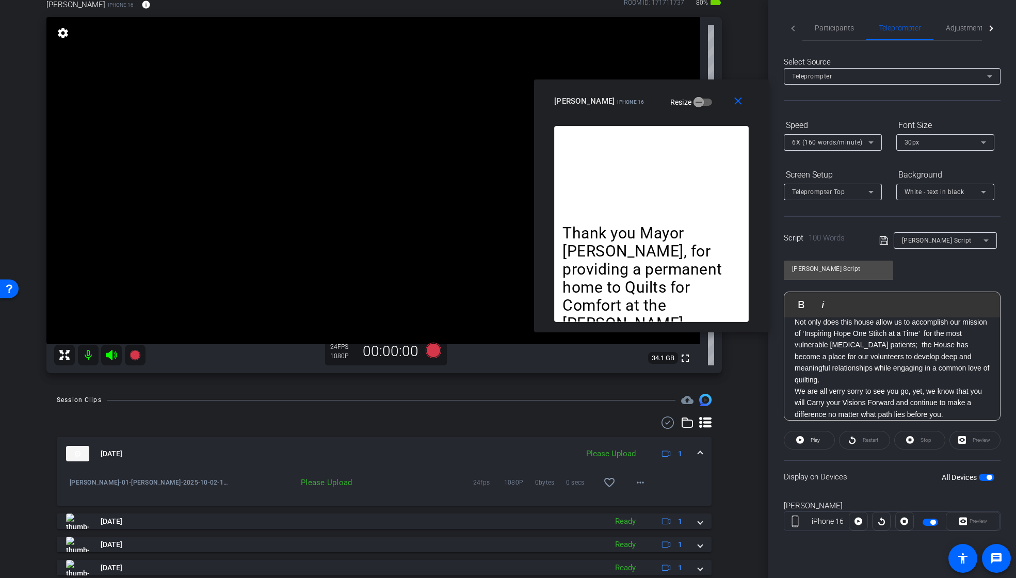
scroll to position [65, 0]
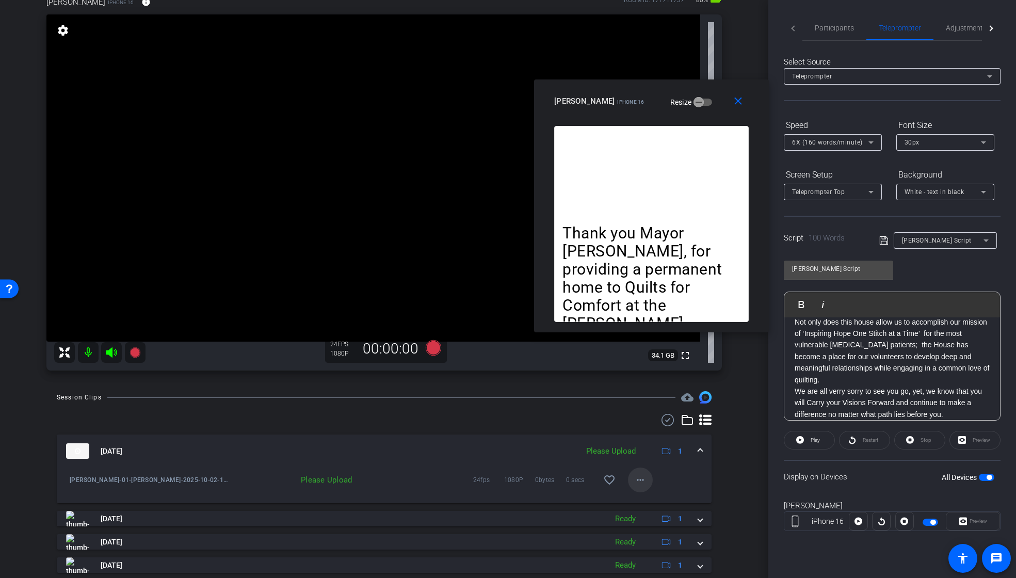
click at [634, 481] on mat-icon "more_horiz" at bounding box center [640, 480] width 12 height 12
click at [630, 500] on button "Upload" at bounding box center [652, 501] width 58 height 13
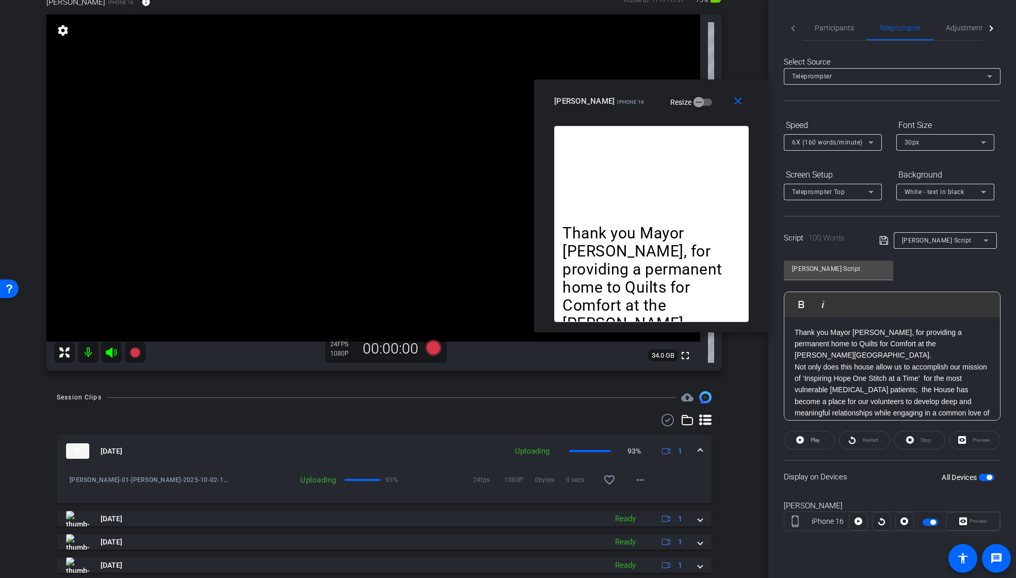
scroll to position [0, 0]
click at [432, 348] on icon at bounding box center [432, 347] width 15 height 15
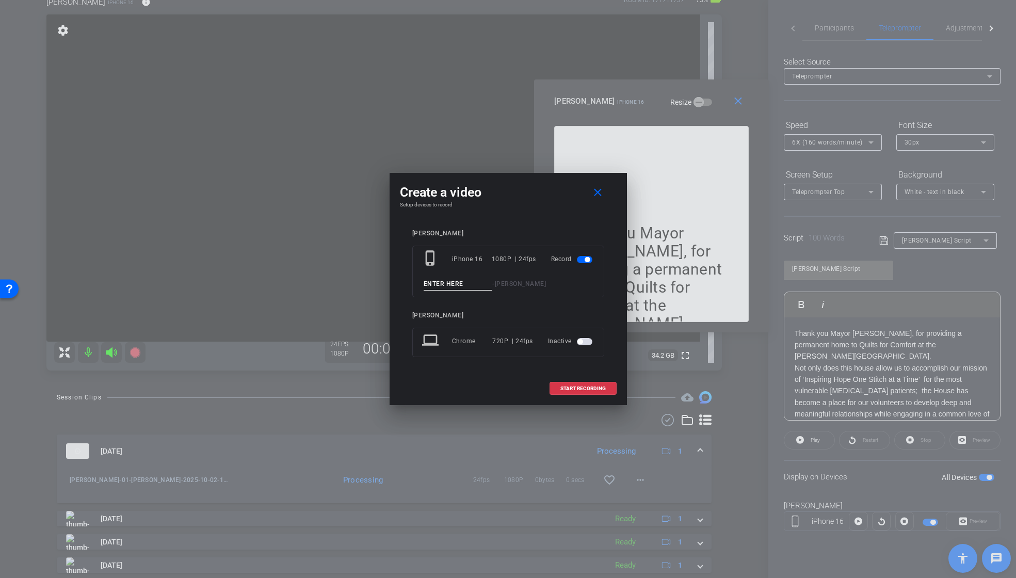
click at [446, 281] on input at bounding box center [458, 284] width 69 height 13
paste input "Susan_01"
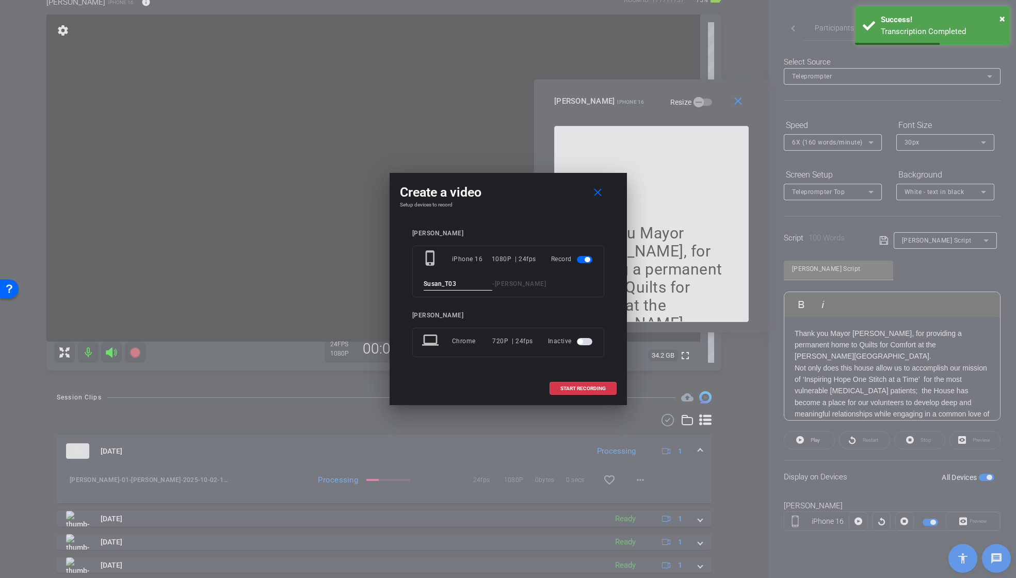
drag, startPoint x: 451, startPoint y: 282, endPoint x: 392, endPoint y: 282, distance: 58.8
click at [392, 282] on div "Create a video close Setup devices to record [PERSON_NAME] phone_iphone iPhone …" at bounding box center [508, 289] width 237 height 232
type input "Susan_T03"
click at [602, 387] on span "START RECORDING" at bounding box center [582, 388] width 45 height 5
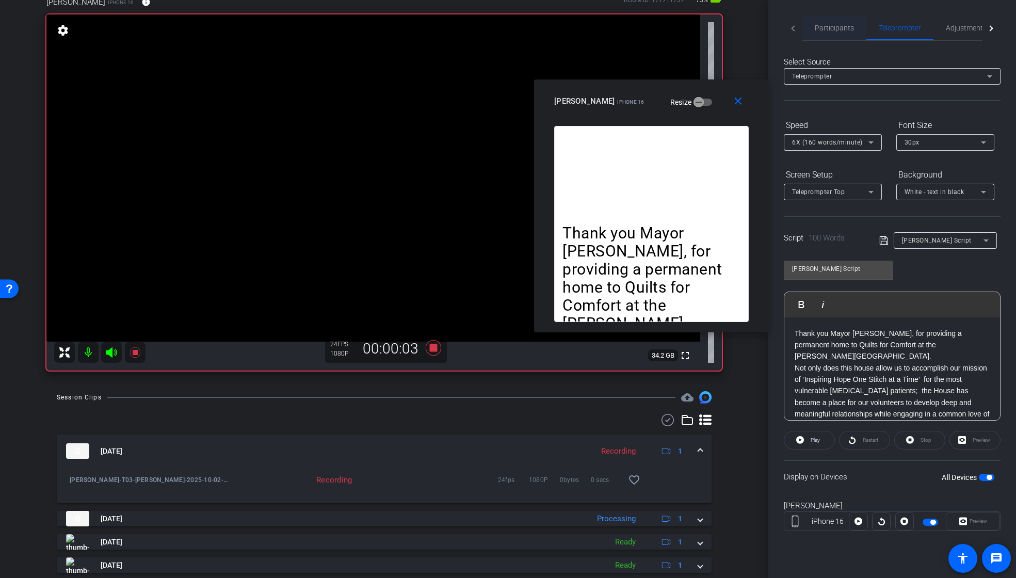
click at [841, 25] on span "Participants" at bounding box center [834, 27] width 39 height 7
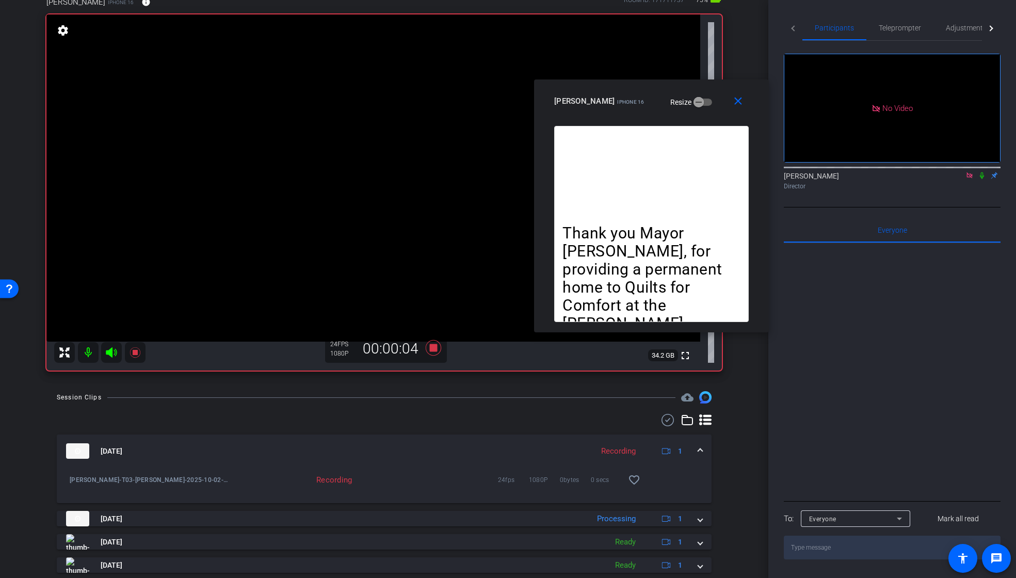
click at [979, 172] on icon at bounding box center [982, 175] width 8 height 7
click at [984, 172] on icon at bounding box center [982, 175] width 8 height 7
click at [983, 172] on icon at bounding box center [982, 175] width 8 height 7
click at [893, 30] on span "Teleprompter" at bounding box center [900, 27] width 42 height 7
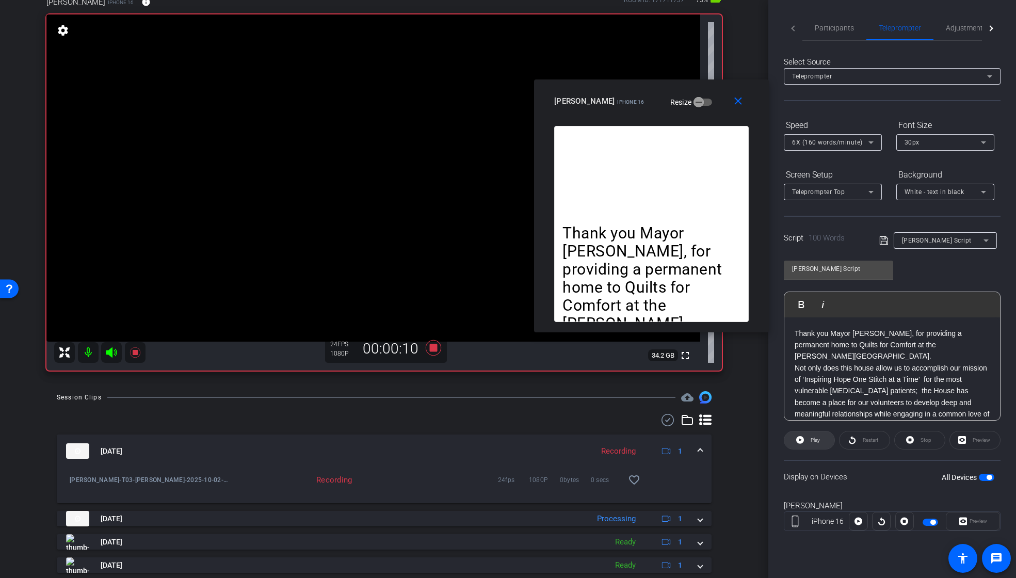
click at [813, 444] on span "Play" at bounding box center [814, 440] width 12 height 14
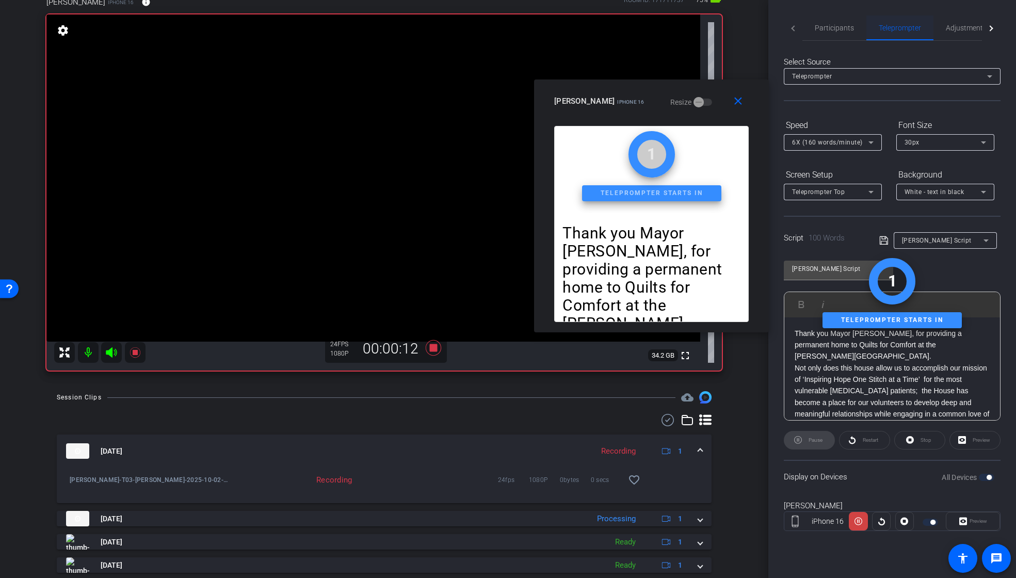
drag, startPoint x: 840, startPoint y: 20, endPoint x: 879, endPoint y: 27, distance: 40.0
click at [840, 20] on span "Participants" at bounding box center [834, 27] width 39 height 25
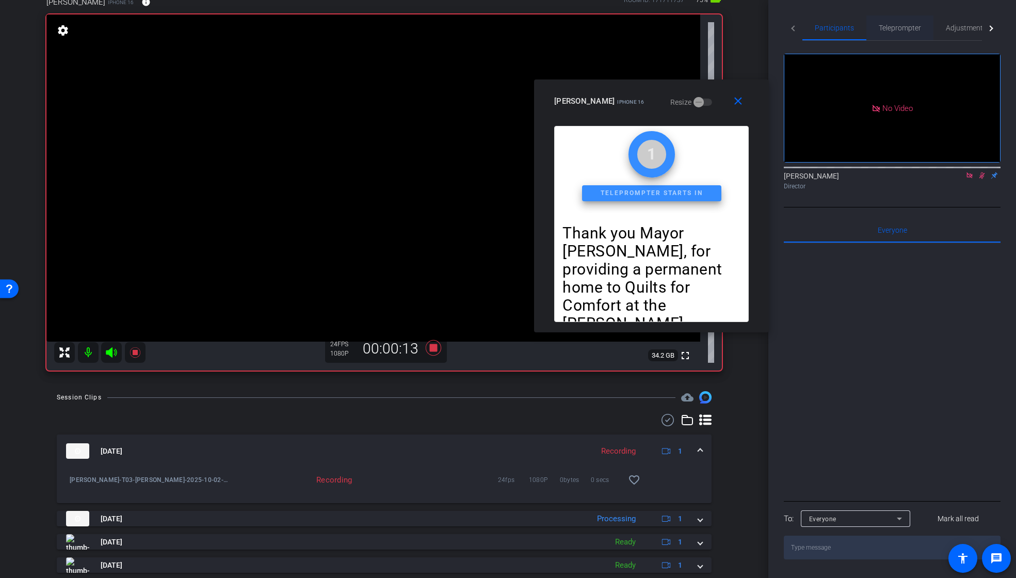
click at [901, 27] on span "Teleprompter" at bounding box center [900, 27] width 42 height 7
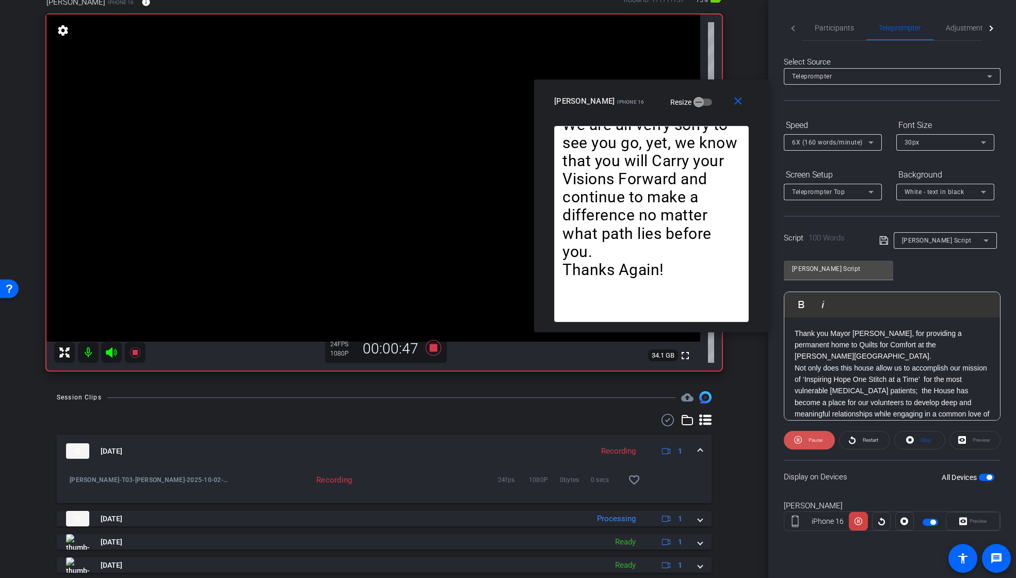
click at [810, 438] on span "Pause" at bounding box center [816, 440] width 14 height 6
click at [855, 32] on div "Participants" at bounding box center [834, 27] width 64 height 25
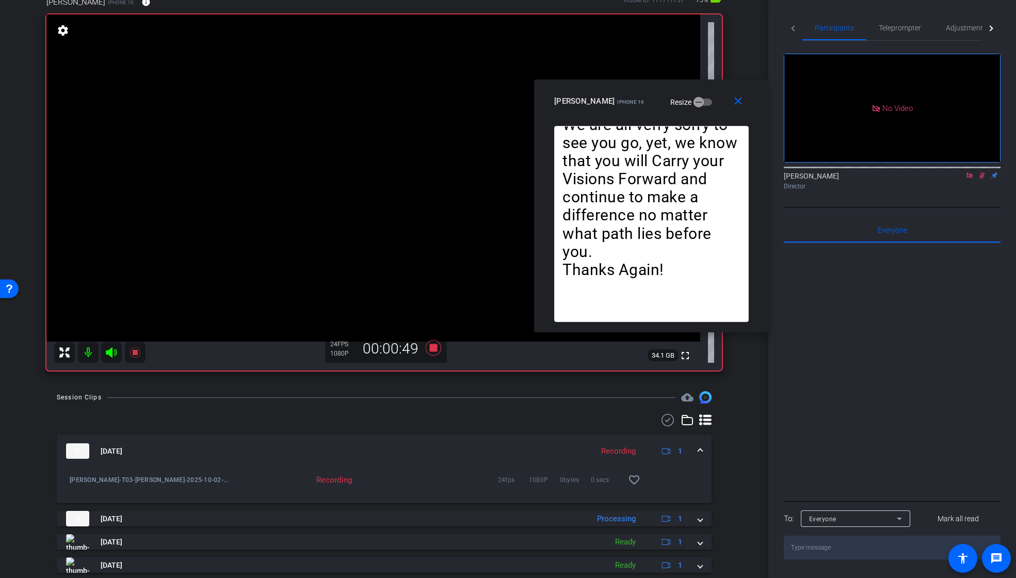
click at [984, 172] on icon at bounding box center [982, 175] width 8 height 7
click at [891, 31] on span "Teleprompter" at bounding box center [900, 27] width 42 height 7
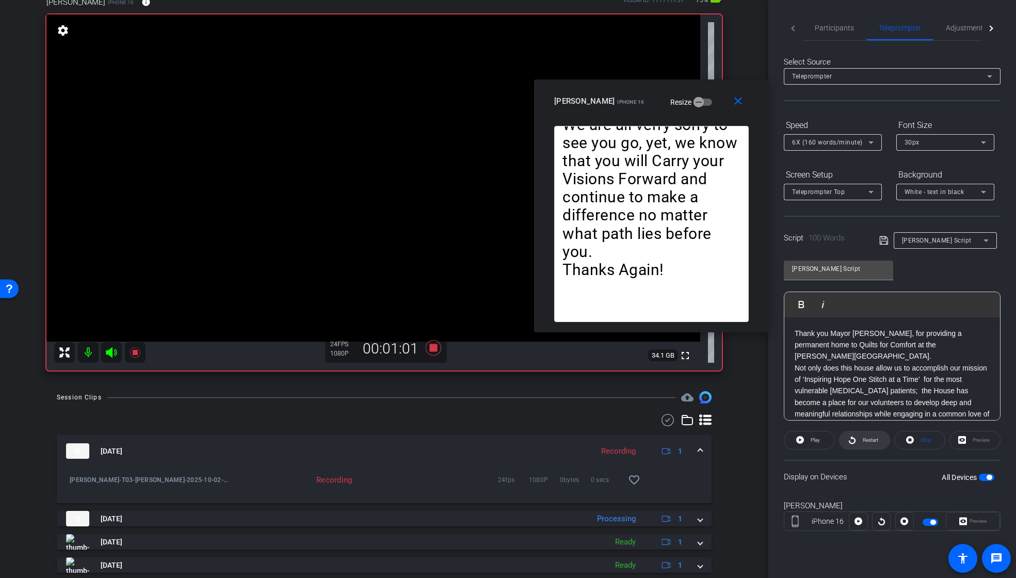
click at [865, 441] on span "Restart" at bounding box center [870, 440] width 15 height 6
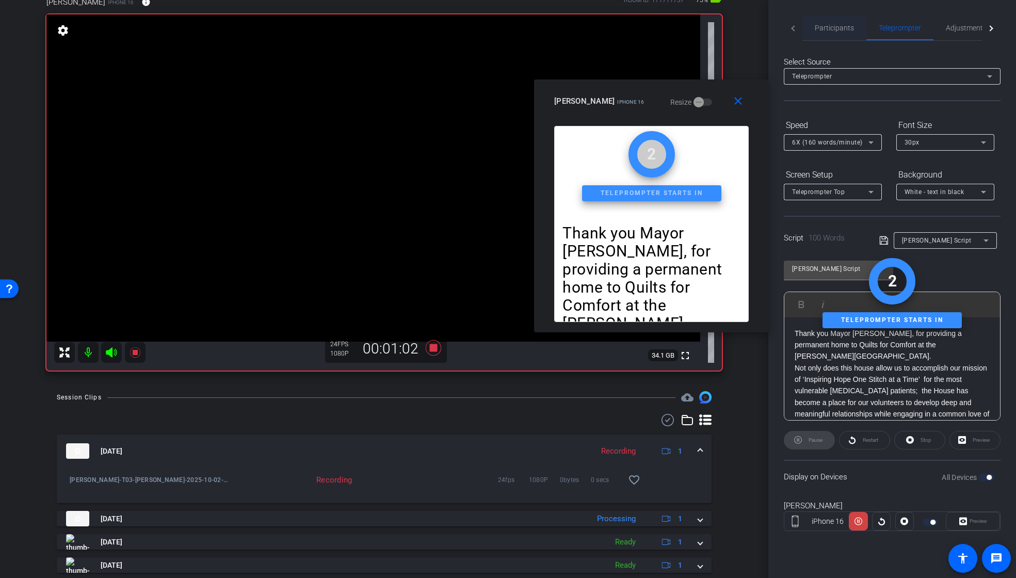
click at [836, 27] on span "Participants" at bounding box center [834, 27] width 39 height 7
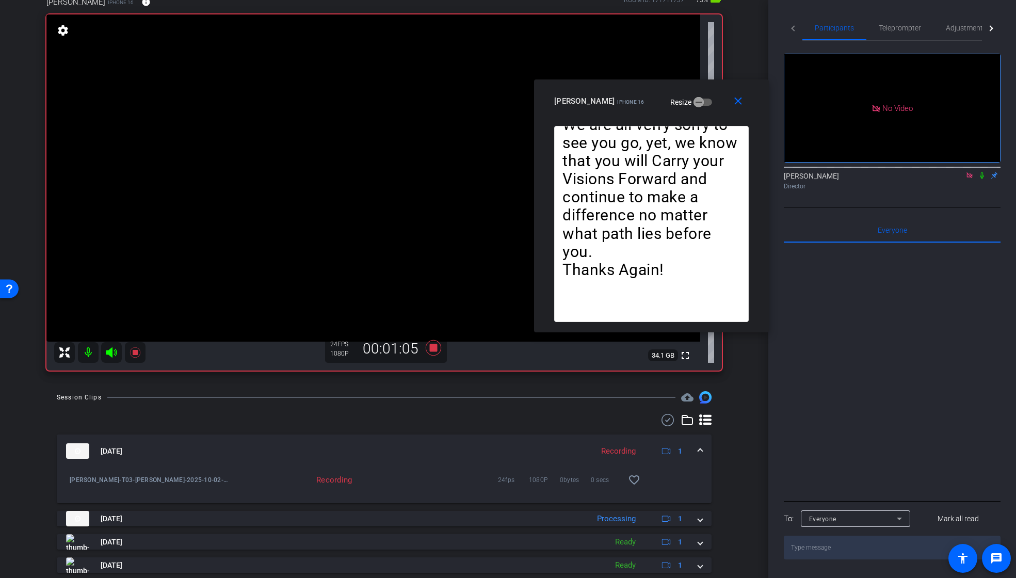
drag, startPoint x: 982, startPoint y: 146, endPoint x: 949, endPoint y: 100, distance: 56.6
click at [982, 172] on icon at bounding box center [982, 175] width 8 height 7
click at [899, 29] on span "Teleprompter" at bounding box center [900, 27] width 42 height 7
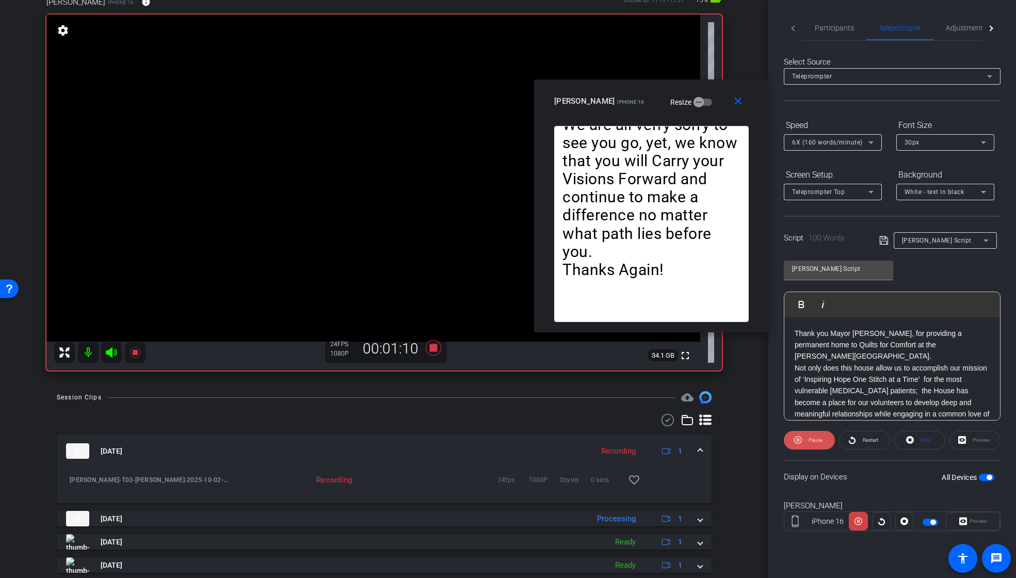
click at [817, 441] on span "Pause" at bounding box center [816, 440] width 14 height 6
click at [808, 441] on span "Play" at bounding box center [814, 440] width 12 height 14
click at [835, 27] on span "Participants" at bounding box center [834, 27] width 39 height 7
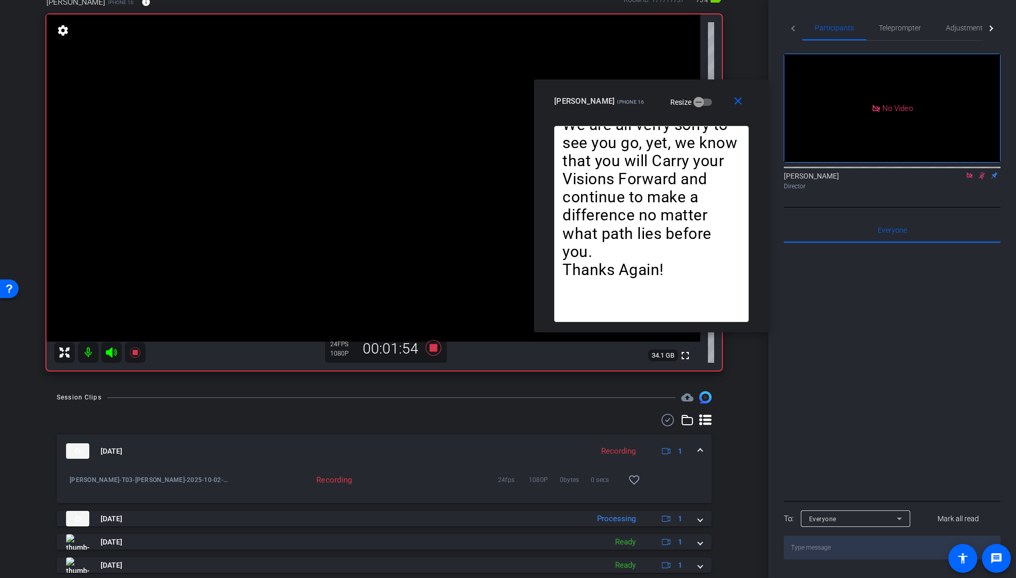
click at [981, 172] on icon at bounding box center [982, 175] width 8 height 7
click at [897, 36] on span "Teleprompter" at bounding box center [900, 27] width 42 height 25
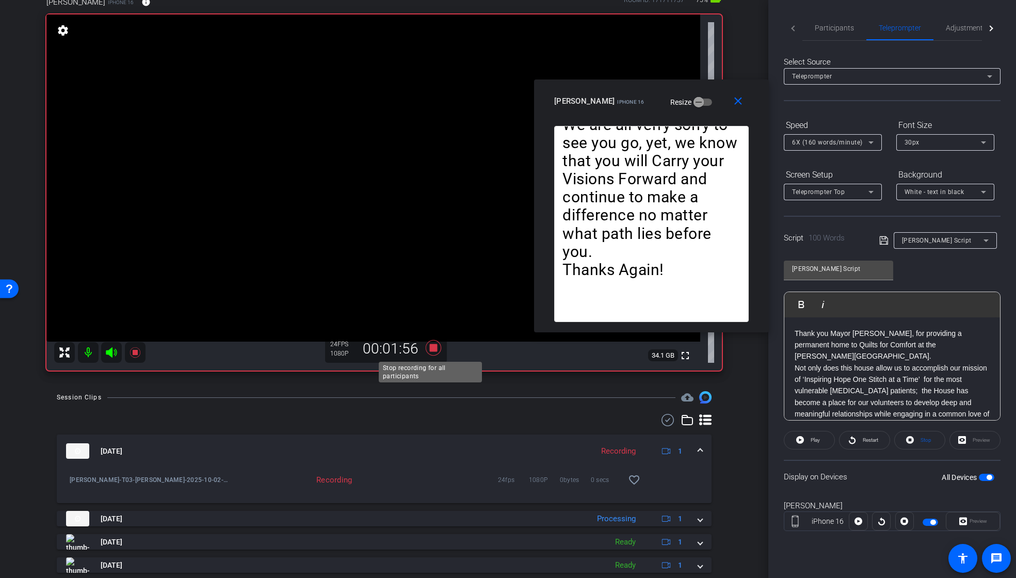
click at [428, 347] on icon at bounding box center [432, 347] width 15 height 15
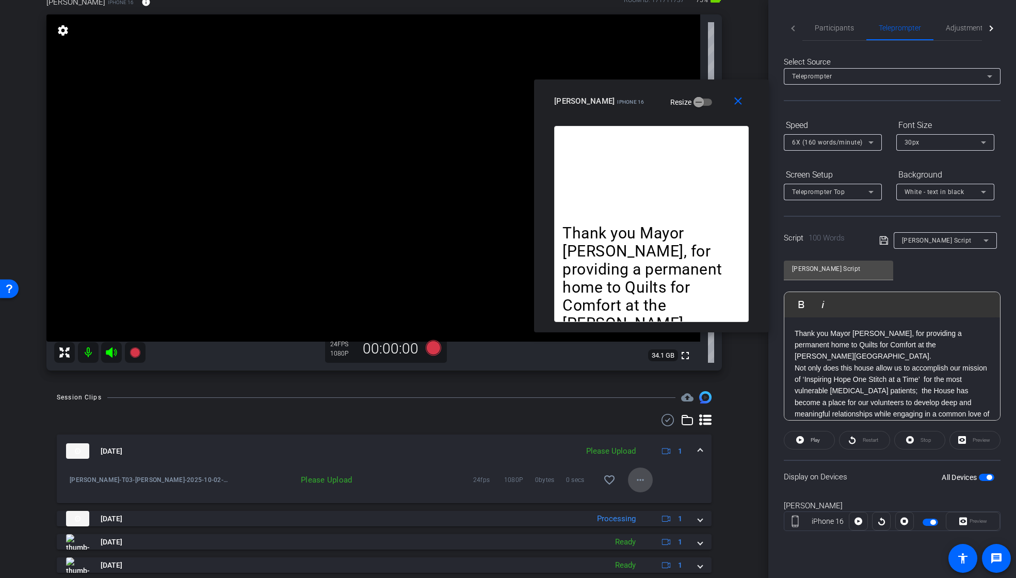
click at [634, 477] on mat-icon "more_horiz" at bounding box center [640, 480] width 12 height 12
click at [646, 497] on span "Upload" at bounding box center [651, 501] width 41 height 12
click at [430, 349] on icon at bounding box center [432, 347] width 15 height 15
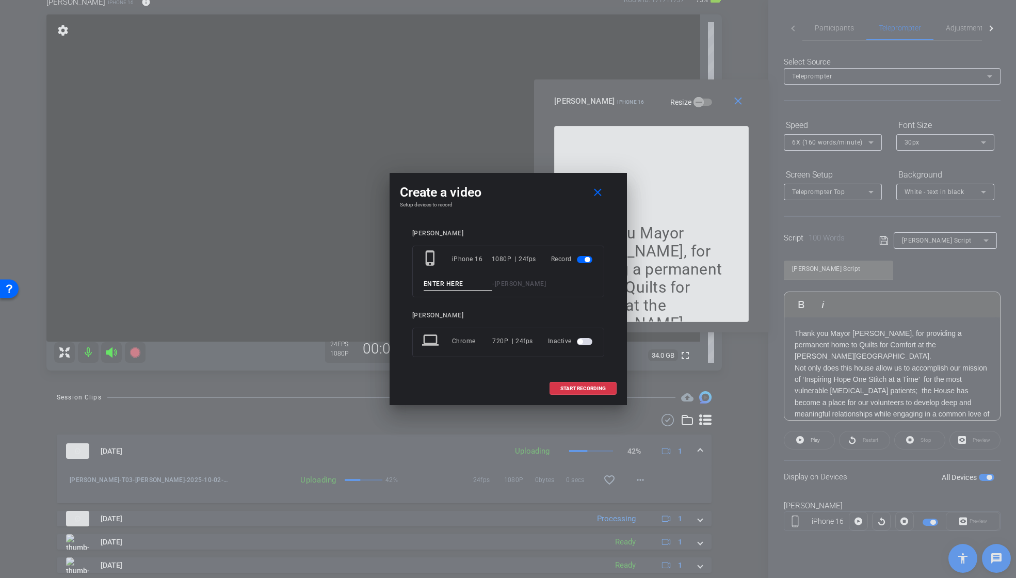
click at [440, 288] on input at bounding box center [458, 284] width 69 height 13
paste input "Susan_T03"
drag, startPoint x: 470, startPoint y: 285, endPoint x: 409, endPoint y: 285, distance: 60.9
click at [409, 285] on div "[PERSON_NAME] phone_iphone iPhone 16 1080P | 24fps Record Susan_T06 - [PERSON_N…" at bounding box center [508, 300] width 217 height 163
type input "Susan_T06"
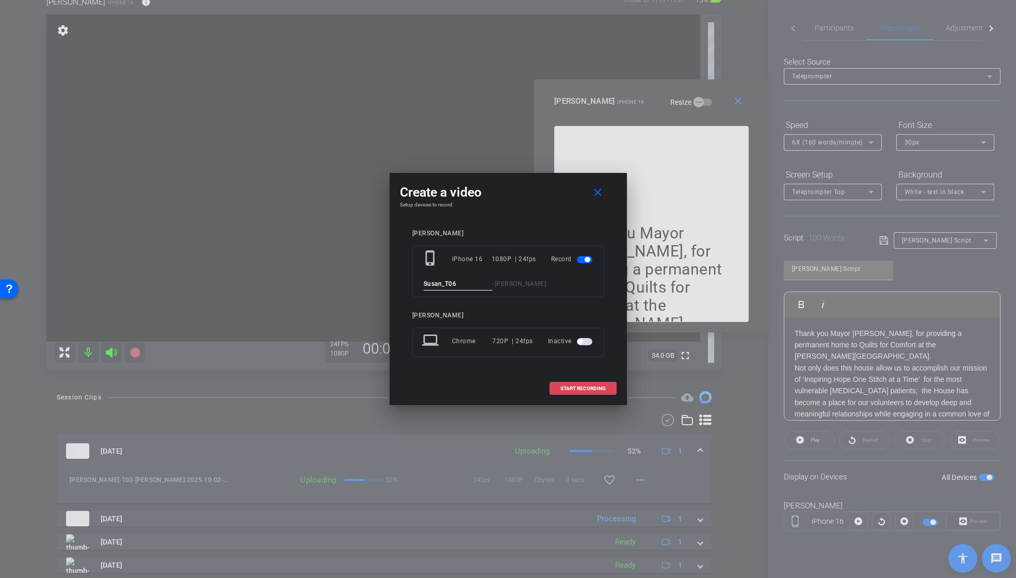
click at [584, 382] on span at bounding box center [583, 388] width 66 height 25
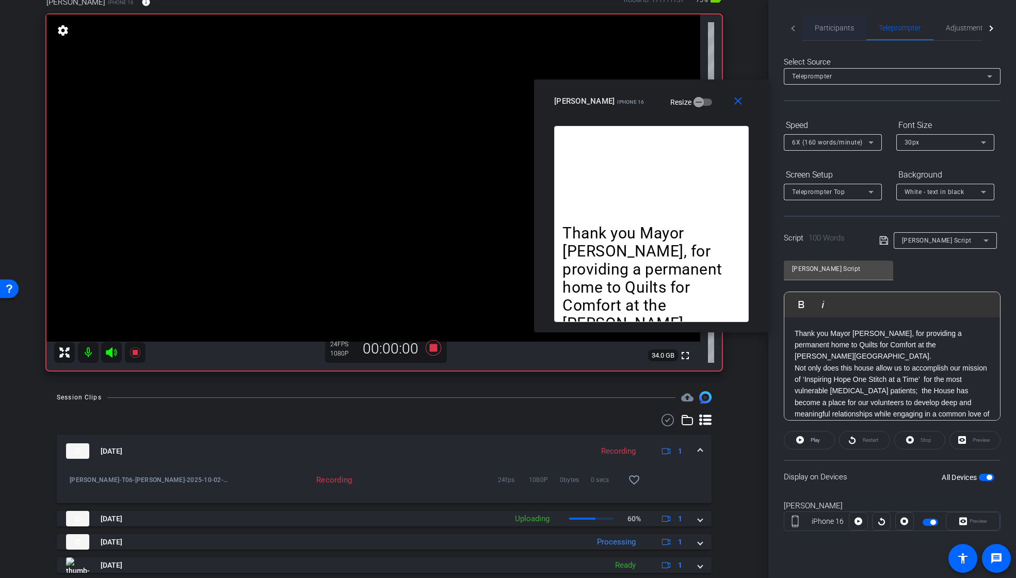
click at [847, 27] on span "Participants" at bounding box center [834, 27] width 39 height 7
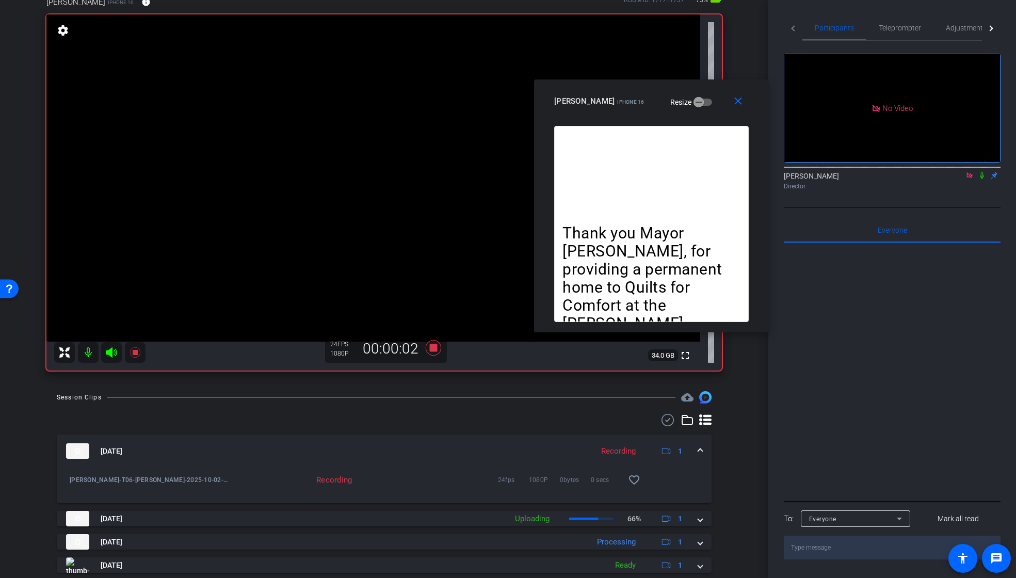
click at [981, 172] on icon at bounding box center [982, 175] width 4 height 7
click at [984, 172] on icon at bounding box center [982, 175] width 8 height 7
click at [981, 172] on icon at bounding box center [982, 175] width 4 height 7
click at [901, 32] on span "Teleprompter" at bounding box center [900, 27] width 42 height 25
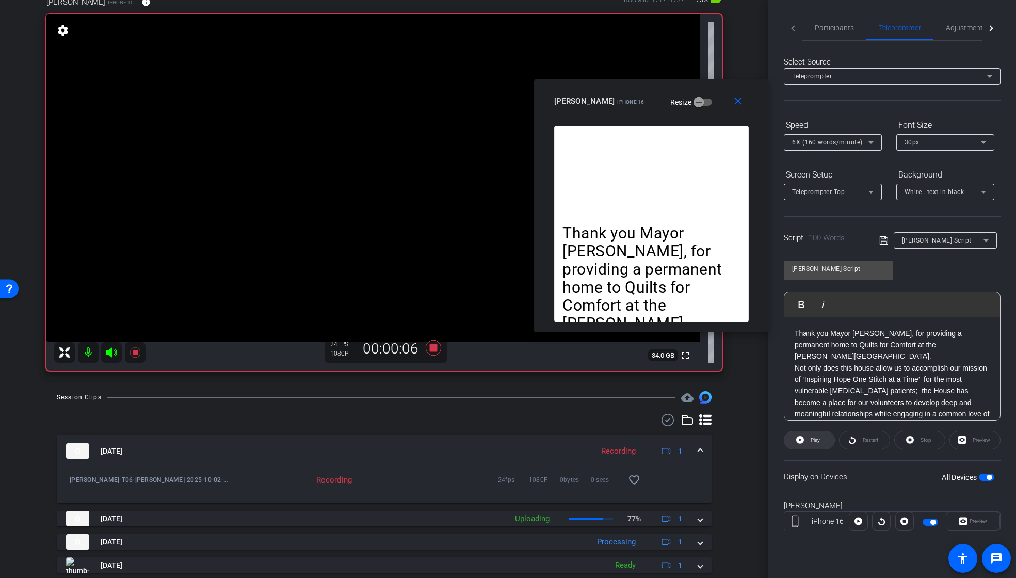
click at [807, 441] on span at bounding box center [809, 440] width 50 height 25
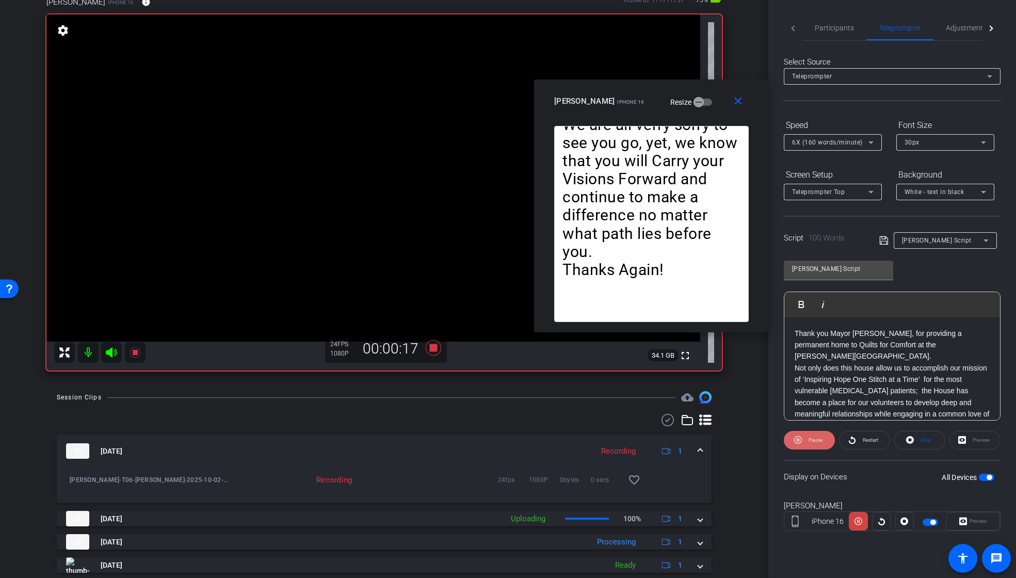
click at [809, 439] on span "Pause" at bounding box center [816, 440] width 14 height 6
click at [814, 440] on span "Play" at bounding box center [815, 440] width 9 height 6
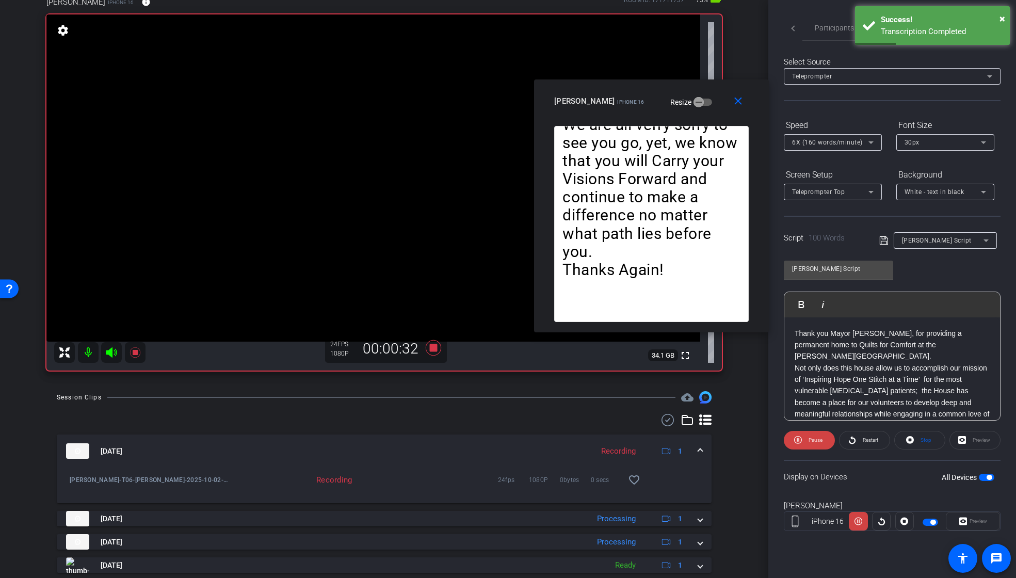
click at [813, 440] on span "Pause" at bounding box center [816, 440] width 14 height 6
click at [813, 440] on span "Play" at bounding box center [815, 440] width 9 height 6
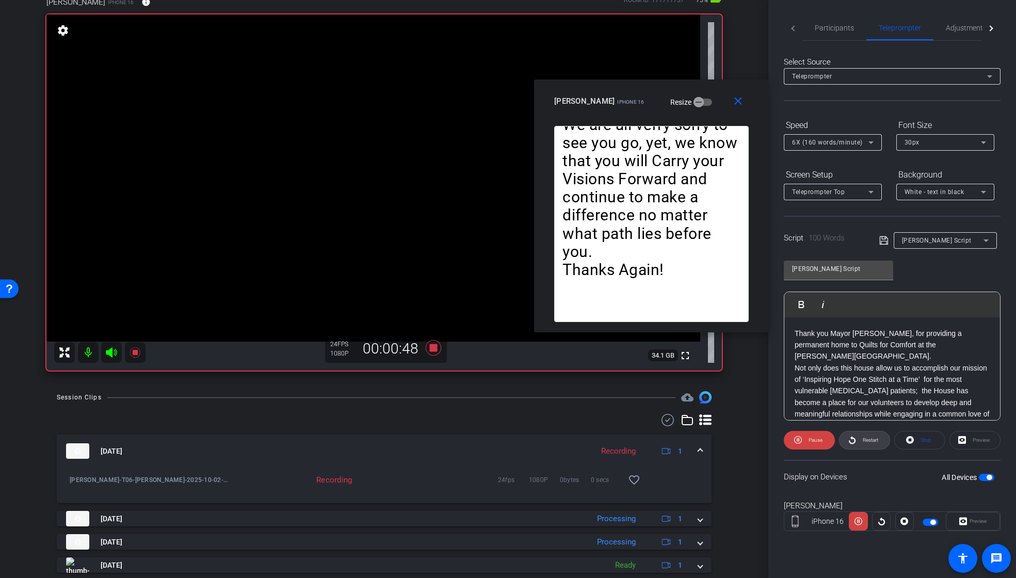
drag, startPoint x: 869, startPoint y: 441, endPoint x: 861, endPoint y: 381, distance: 61.0
click at [869, 441] on span "Restart" at bounding box center [870, 440] width 15 height 6
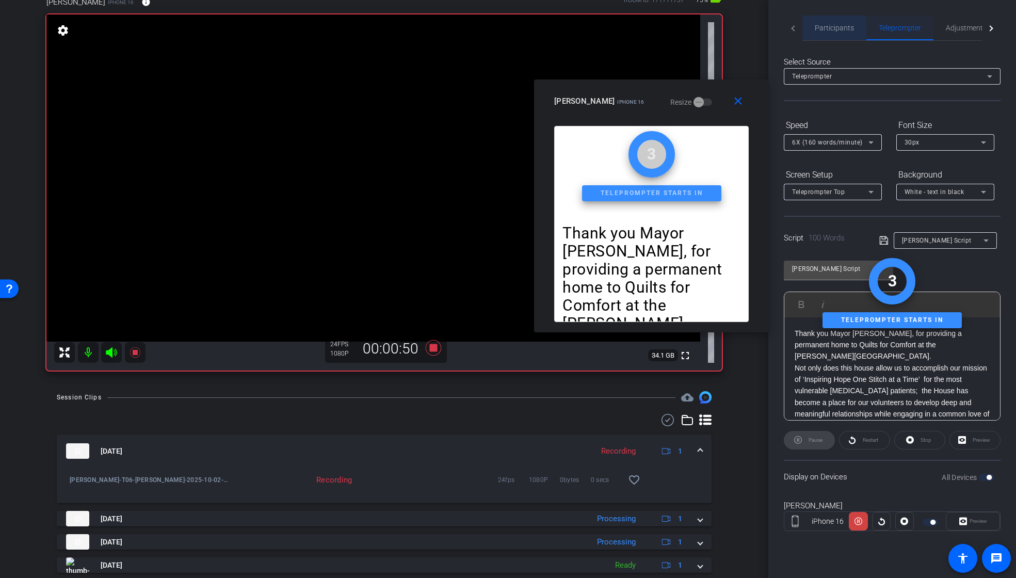
drag, startPoint x: 831, startPoint y: 33, endPoint x: 897, endPoint y: 39, distance: 66.3
click at [831, 33] on span "Participants" at bounding box center [834, 27] width 39 height 25
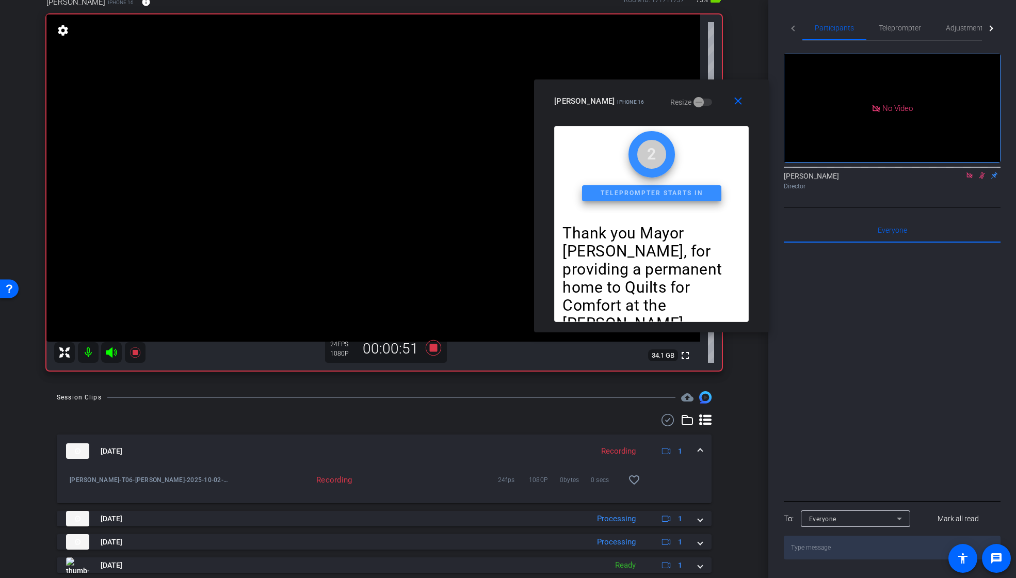
click at [982, 172] on icon at bounding box center [982, 175] width 6 height 7
click at [894, 25] on span "Teleprompter" at bounding box center [900, 27] width 42 height 7
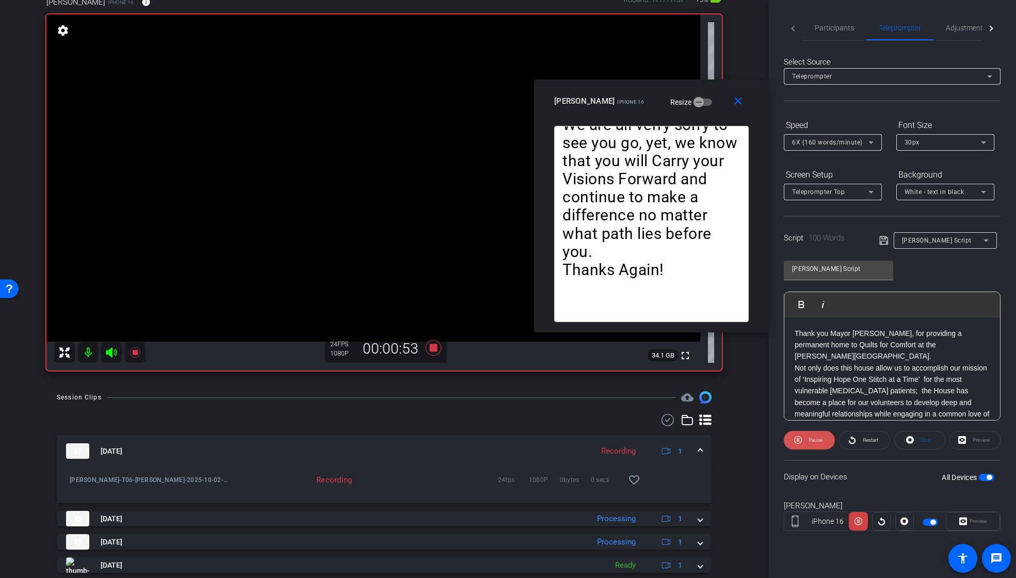
click at [809, 439] on span "Pause" at bounding box center [816, 440] width 14 height 6
click at [846, 29] on span "Participants" at bounding box center [834, 27] width 39 height 7
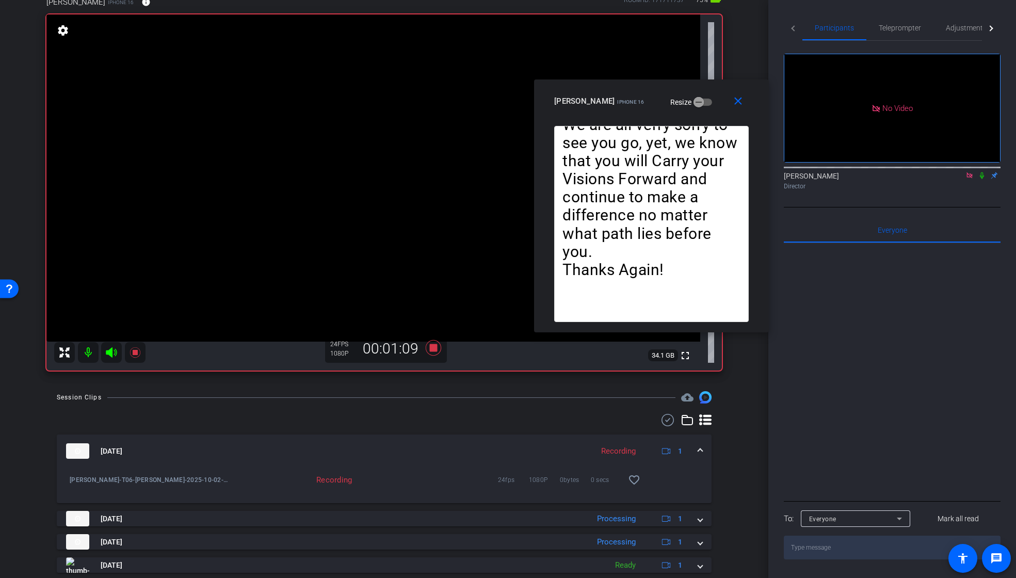
click at [982, 172] on icon at bounding box center [982, 175] width 8 height 7
drag, startPoint x: 894, startPoint y: 30, endPoint x: 887, endPoint y: 82, distance: 52.0
click at [894, 30] on span "Teleprompter" at bounding box center [900, 27] width 42 height 7
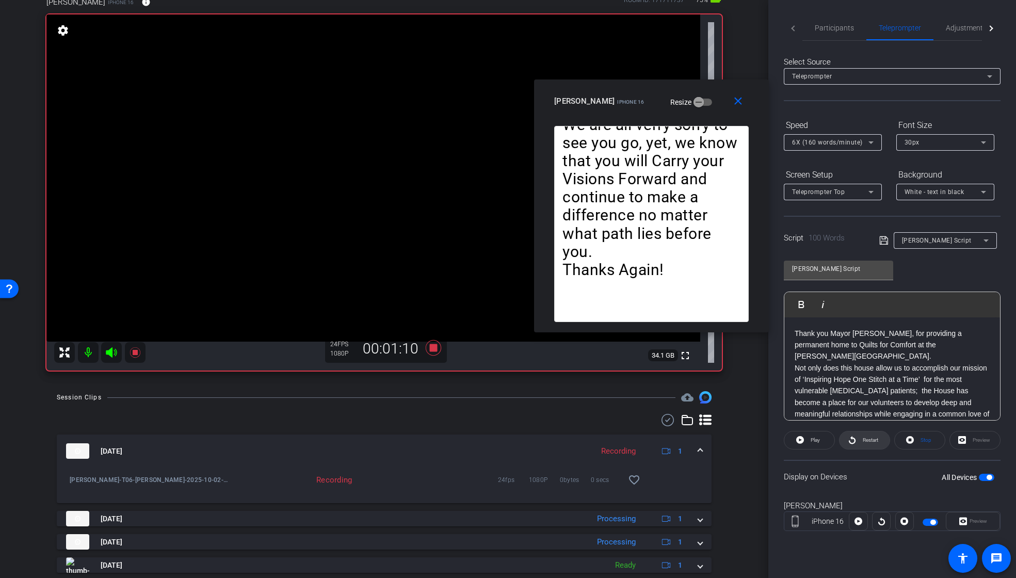
click at [868, 438] on span "Restart" at bounding box center [870, 440] width 15 height 6
click at [812, 439] on span "Pause" at bounding box center [816, 440] width 14 height 6
click at [811, 441] on span "Play" at bounding box center [815, 440] width 9 height 6
click at [833, 25] on span "Participants" at bounding box center [834, 27] width 39 height 7
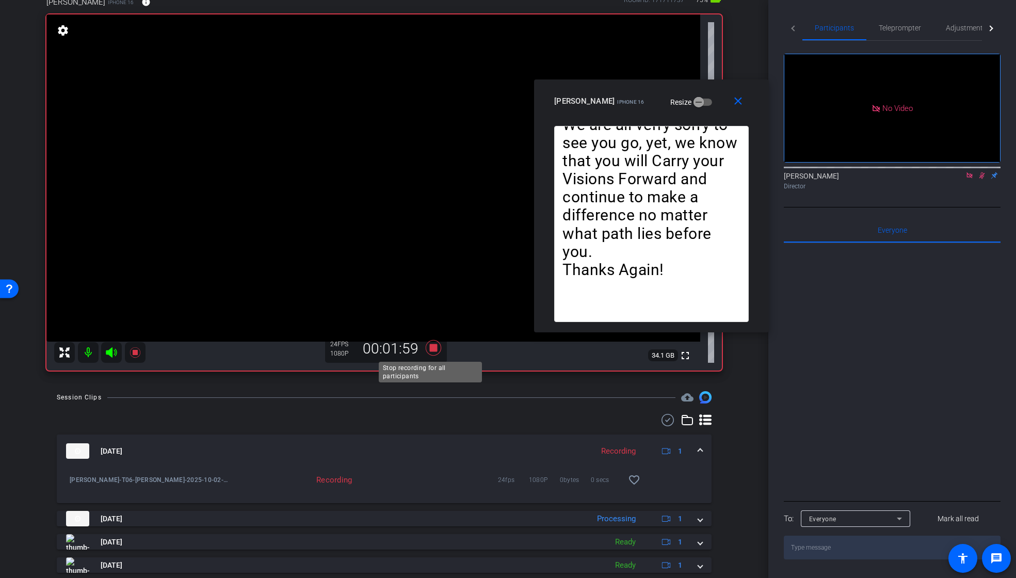
click at [432, 348] on icon at bounding box center [432, 347] width 15 height 15
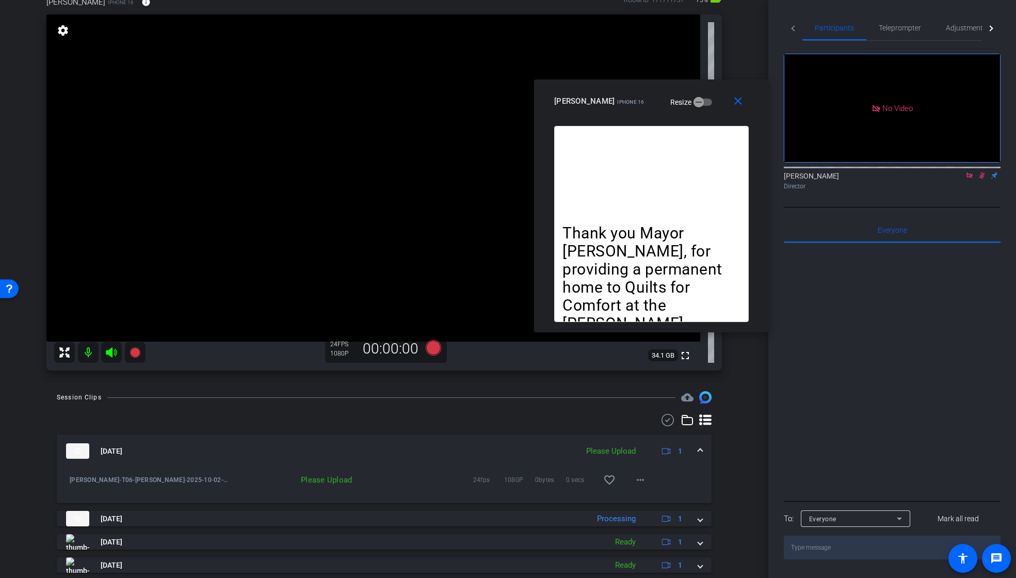
click at [982, 171] on div "[PERSON_NAME] Director" at bounding box center [892, 181] width 217 height 20
drag, startPoint x: 978, startPoint y: 144, endPoint x: 992, endPoint y: 159, distance: 20.8
click at [978, 172] on icon at bounding box center [982, 175] width 8 height 7
click at [741, 101] on mat-icon "close" at bounding box center [738, 101] width 13 height 13
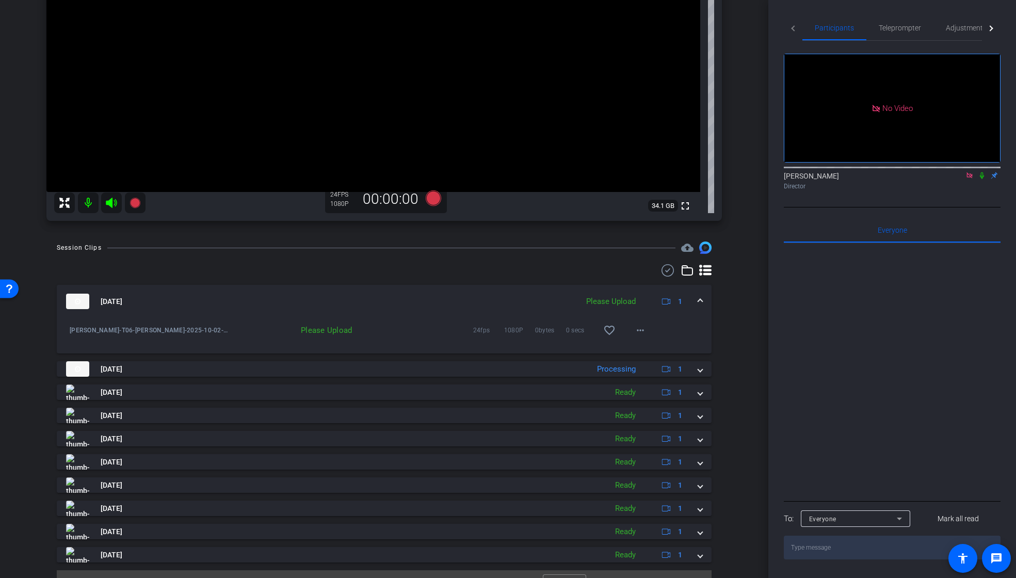
scroll to position [202, 0]
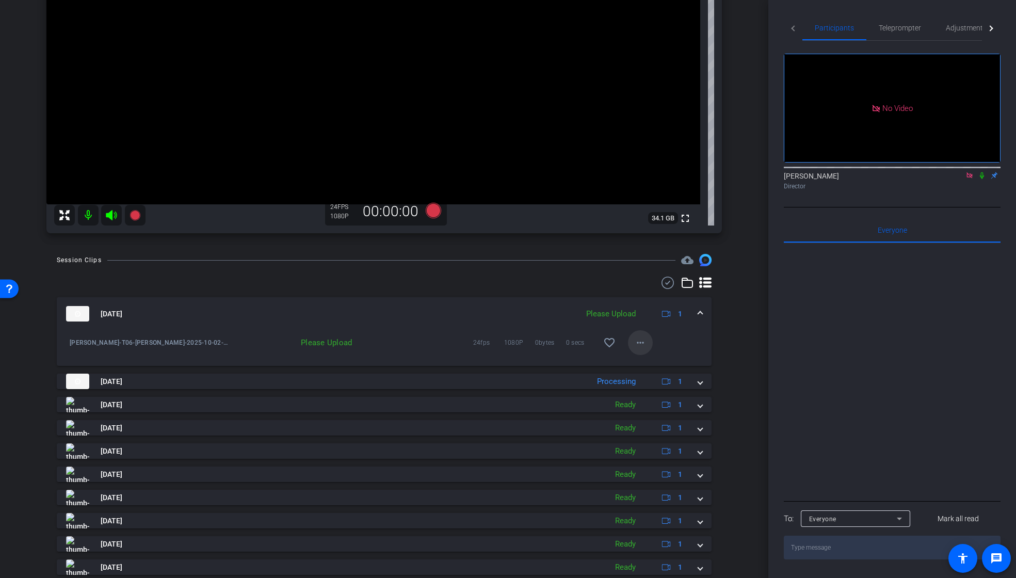
click at [637, 341] on mat-icon "more_horiz" at bounding box center [640, 342] width 12 height 12
click at [648, 360] on span "Upload" at bounding box center [651, 364] width 41 height 12
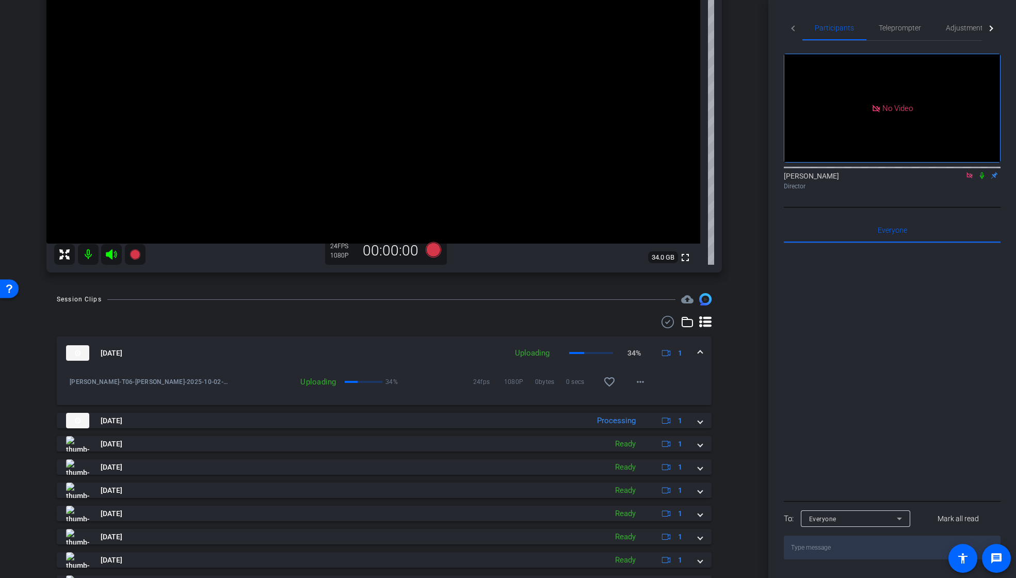
scroll to position [164, 0]
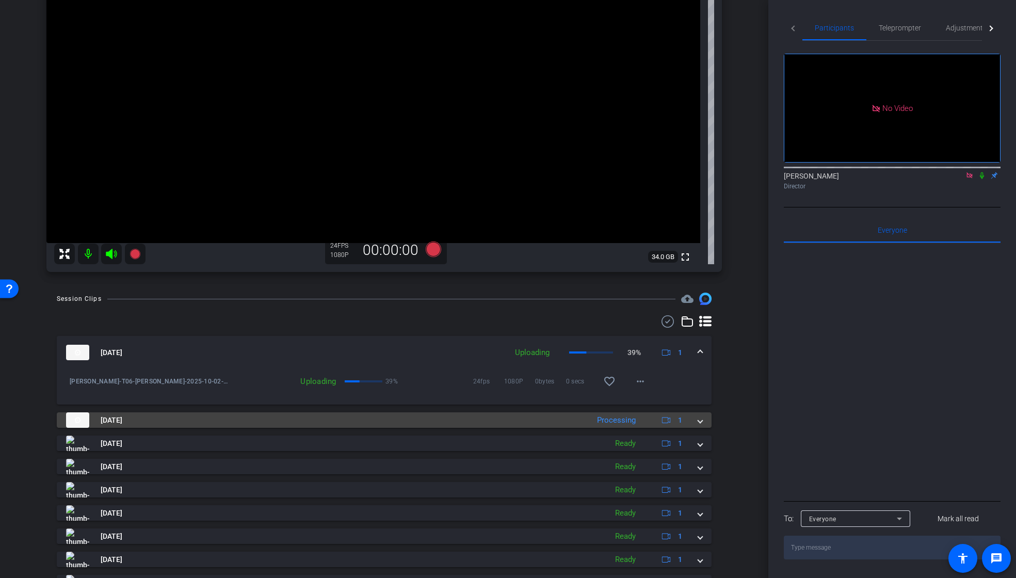
click at [698, 422] on span at bounding box center [700, 420] width 4 height 11
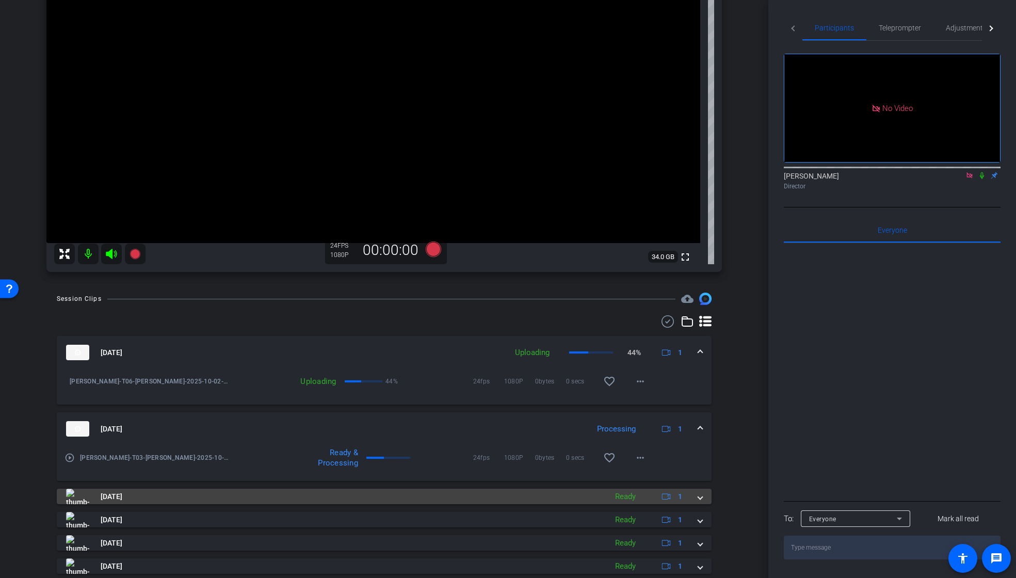
click at [698, 496] on span at bounding box center [700, 496] width 4 height 11
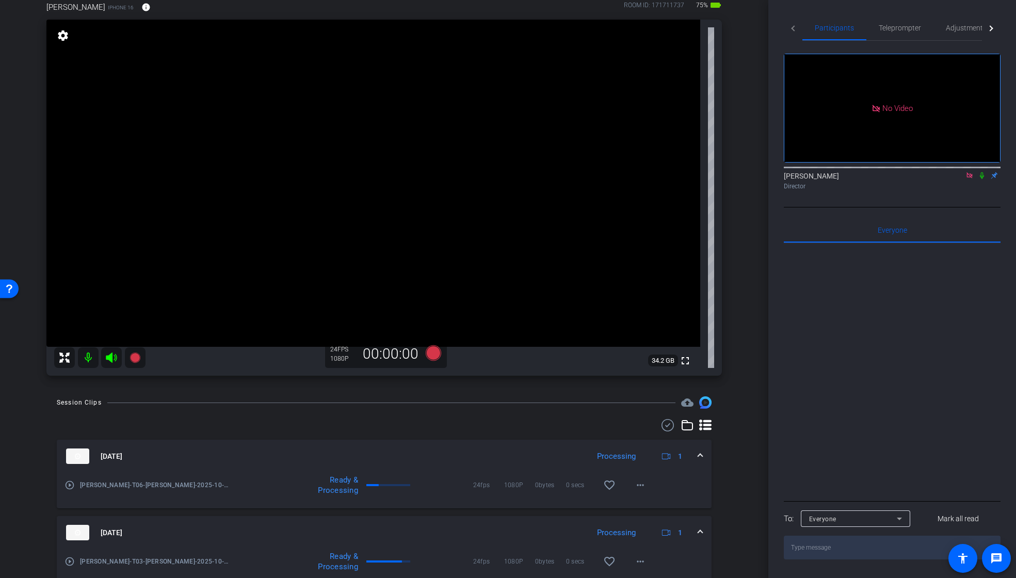
scroll to position [24, 0]
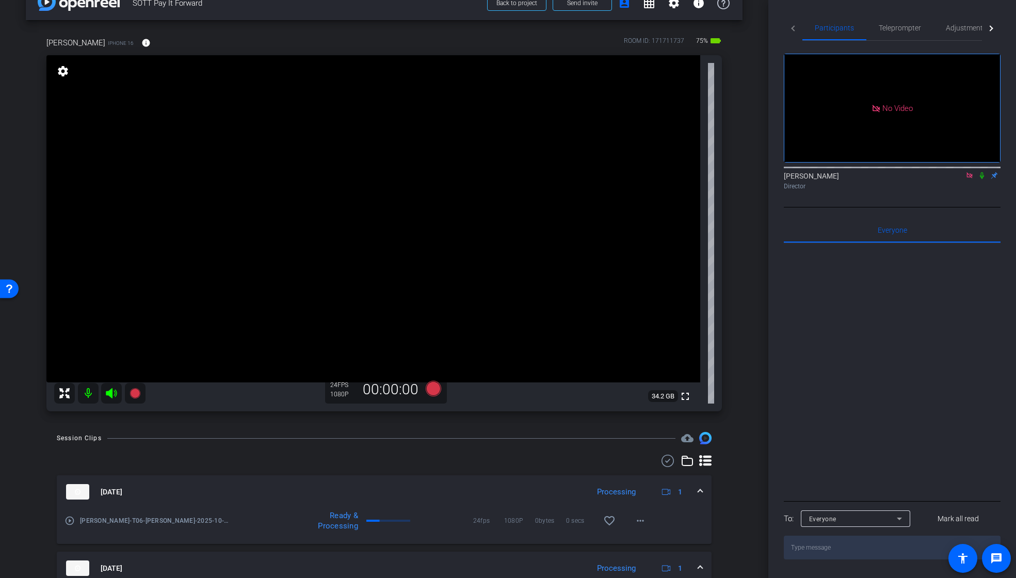
click at [970, 172] on icon at bounding box center [969, 175] width 6 height 6
click at [899, 27] on span "Teleprompter" at bounding box center [900, 27] width 42 height 7
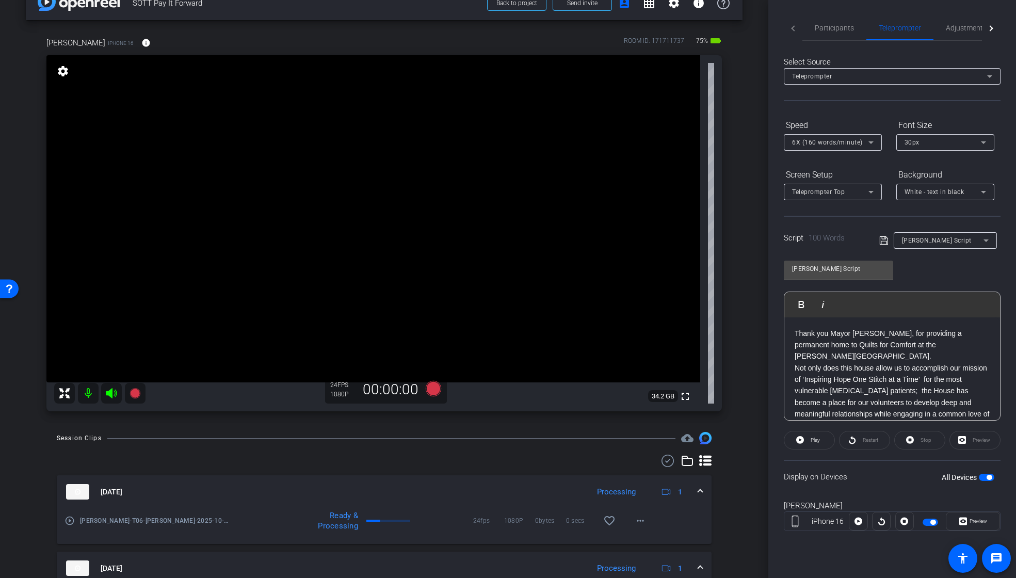
click at [927, 522] on span "button" at bounding box center [930, 522] width 15 height 7
click at [837, 31] on span "Participants" at bounding box center [834, 27] width 39 height 7
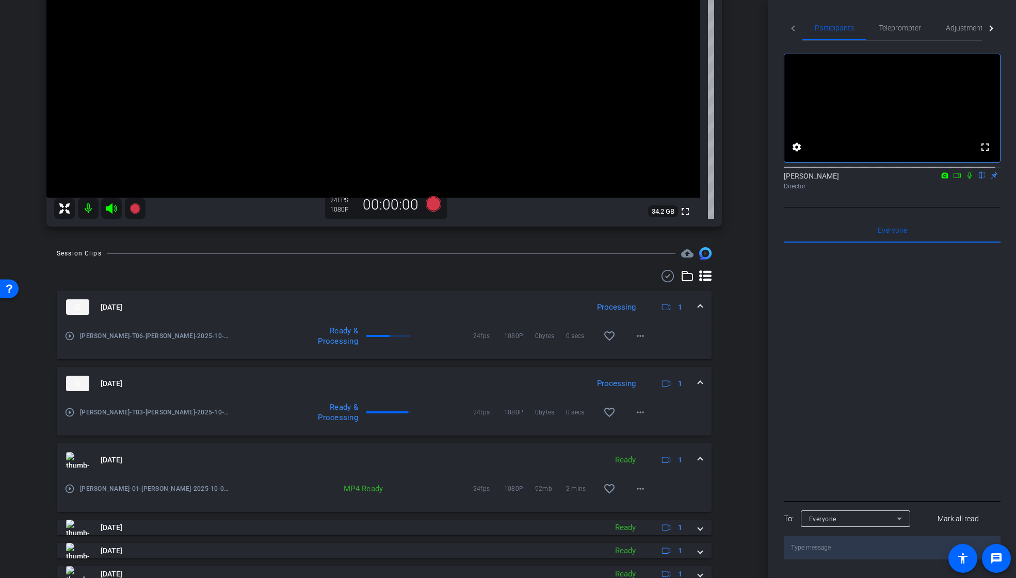
scroll to position [231, 0]
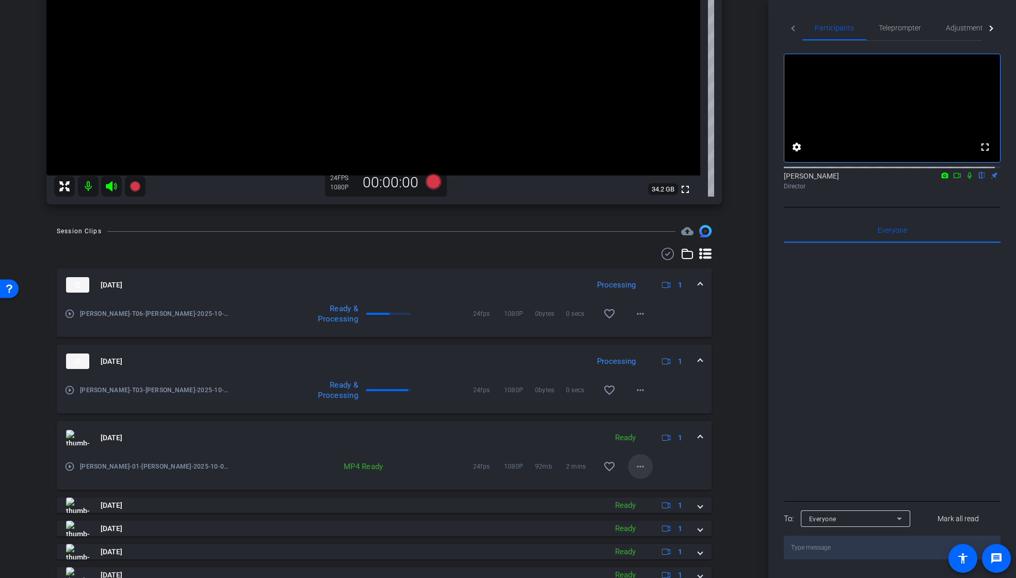
click at [638, 463] on mat-icon "more_horiz" at bounding box center [640, 466] width 12 height 12
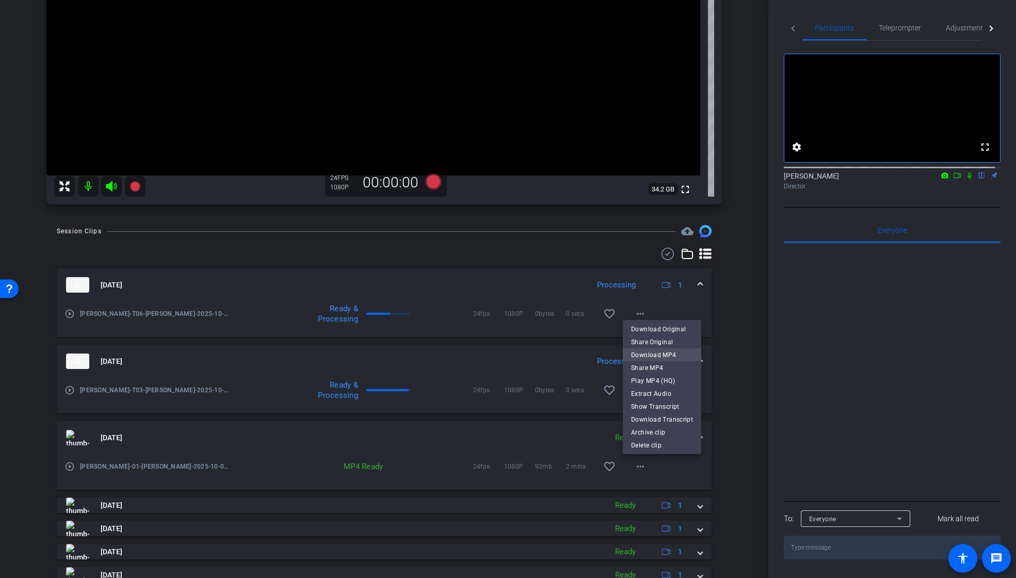
click at [664, 356] on span "Download MP4" at bounding box center [662, 355] width 62 height 12
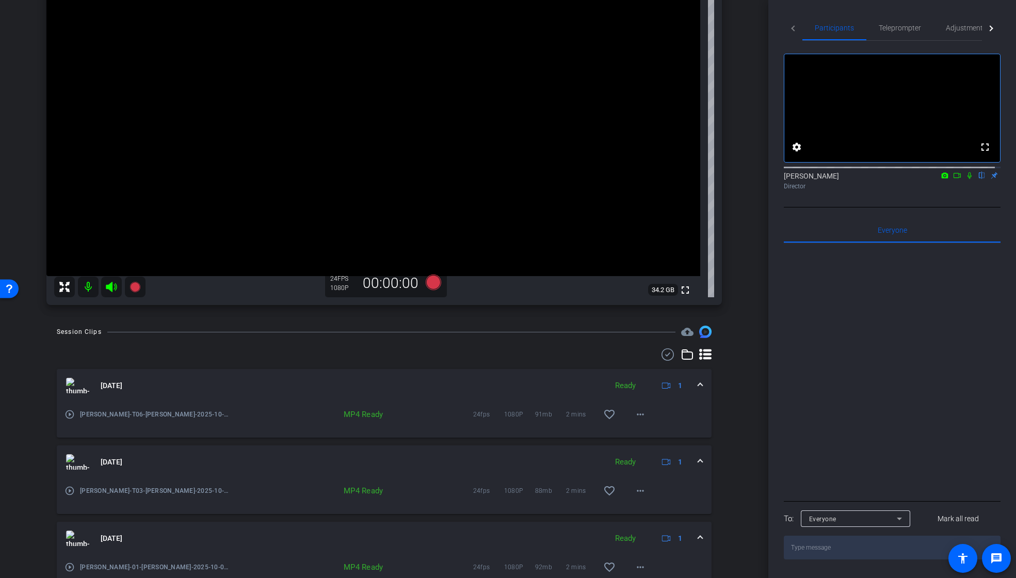
scroll to position [149, 0]
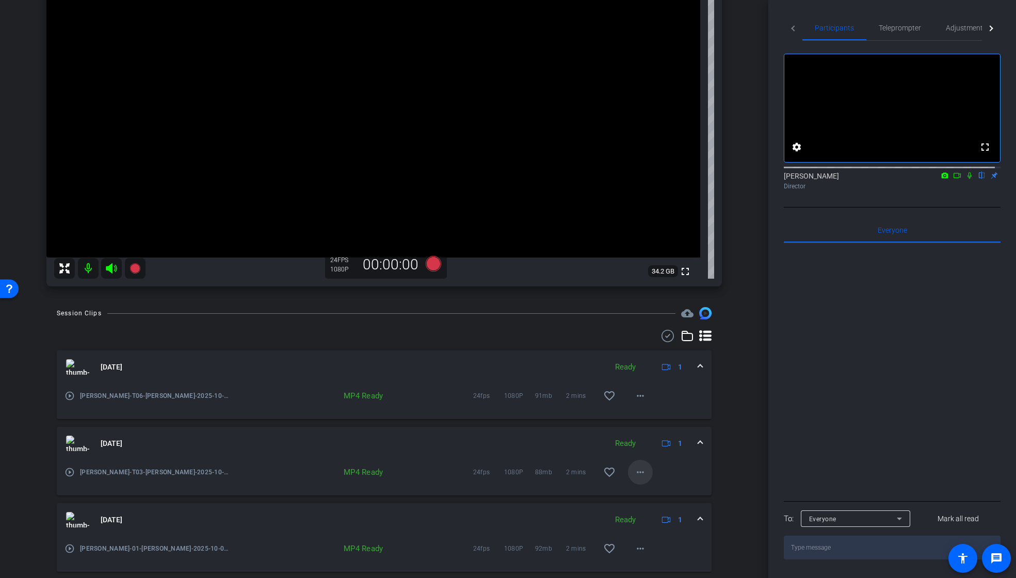
click at [636, 469] on mat-icon "more_horiz" at bounding box center [640, 472] width 12 height 12
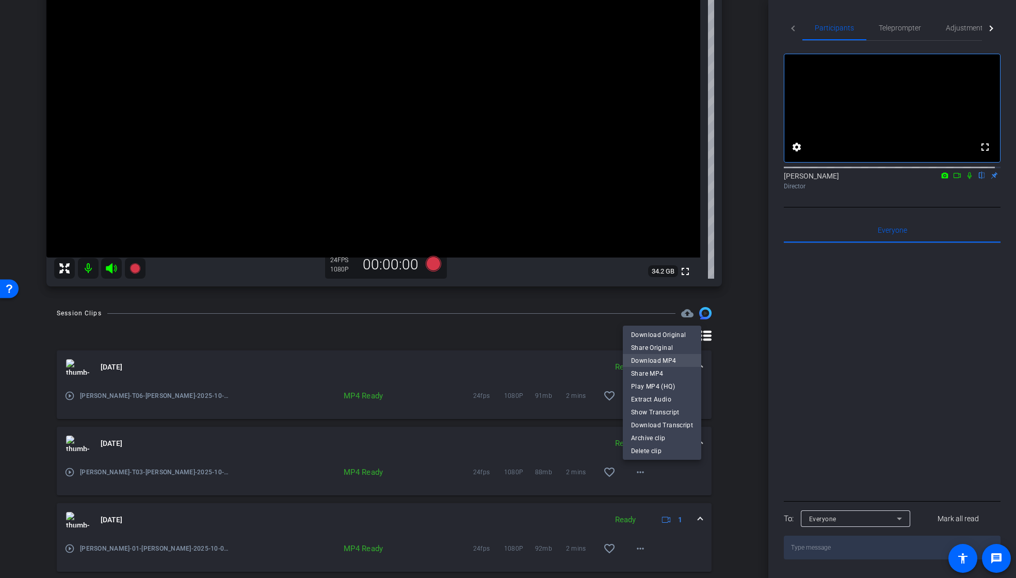
click at [681, 359] on span "Download MP4" at bounding box center [662, 360] width 62 height 12
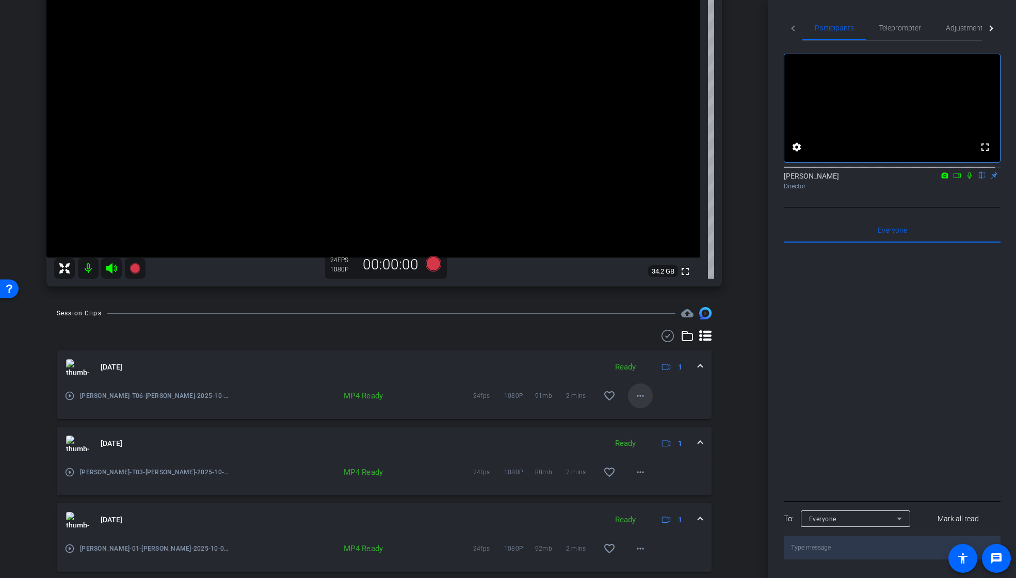
click at [644, 395] on span at bounding box center [640, 395] width 25 height 25
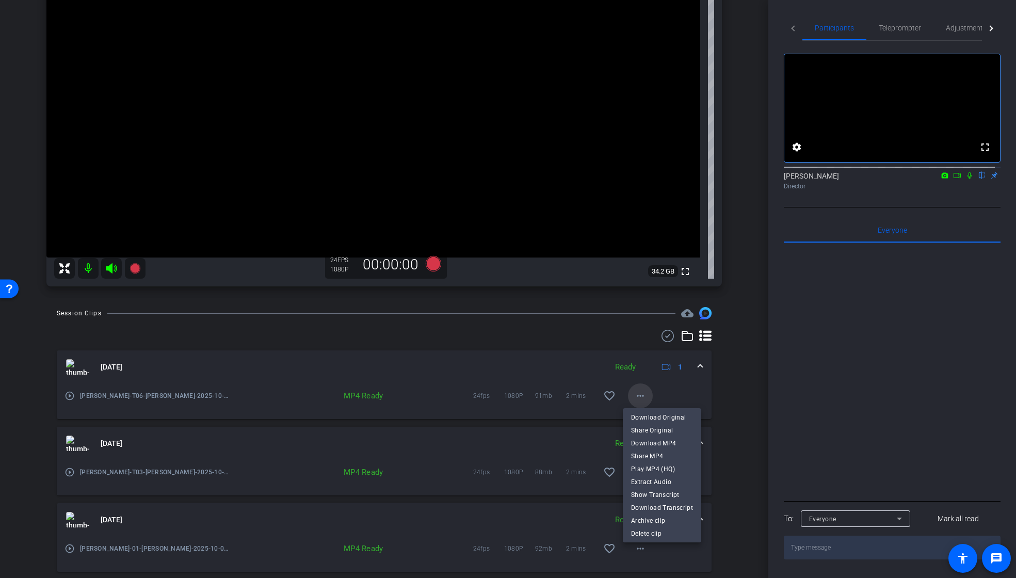
click at [641, 396] on div at bounding box center [508, 289] width 1016 height 578
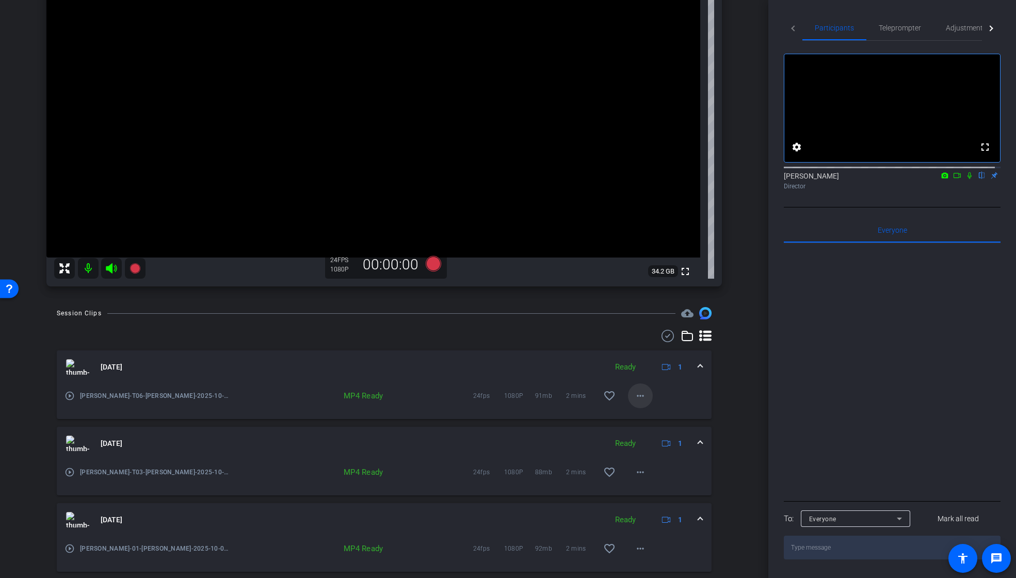
click at [640, 396] on mat-icon "more_horiz" at bounding box center [640, 396] width 12 height 12
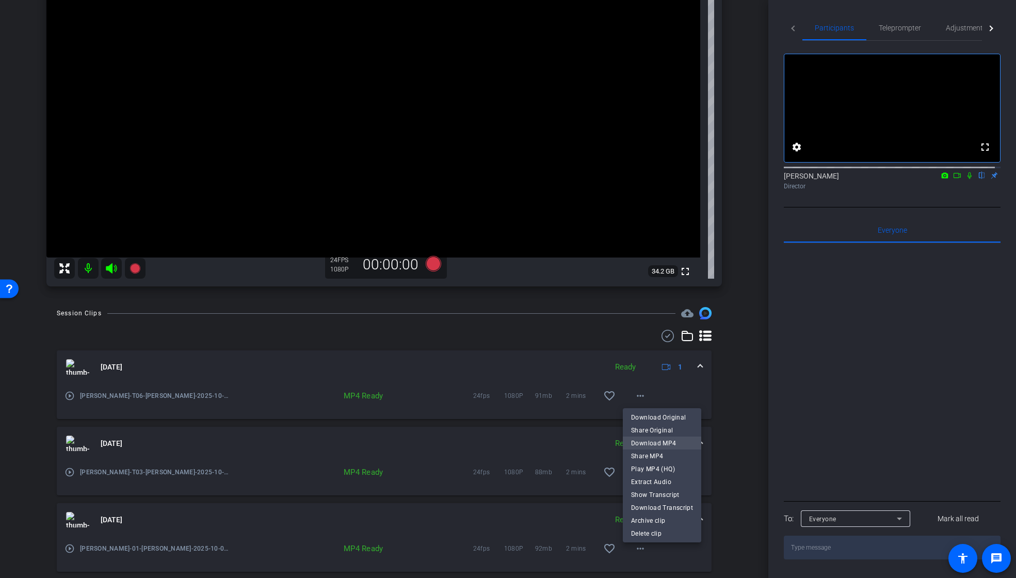
click at [645, 442] on span "Download MP4" at bounding box center [662, 443] width 62 height 12
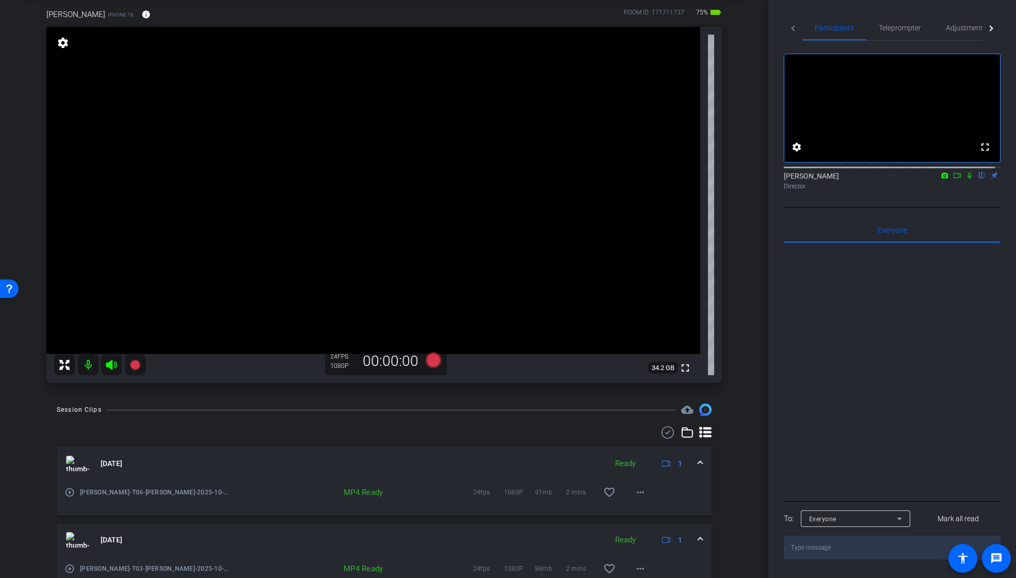
scroll to position [52, 0]
click at [906, 28] on span "Teleprompter" at bounding box center [900, 27] width 42 height 7
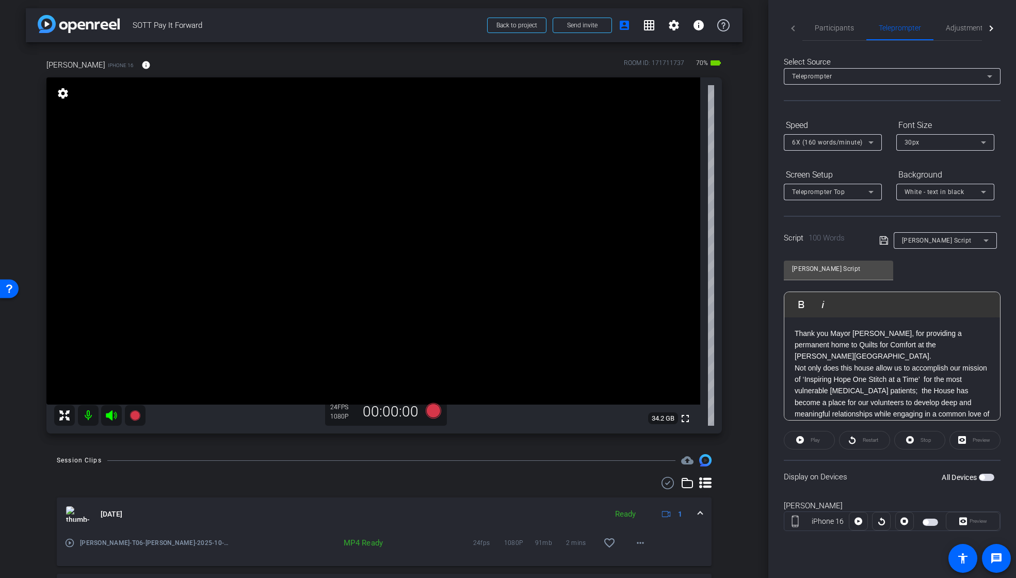
scroll to position [0, 0]
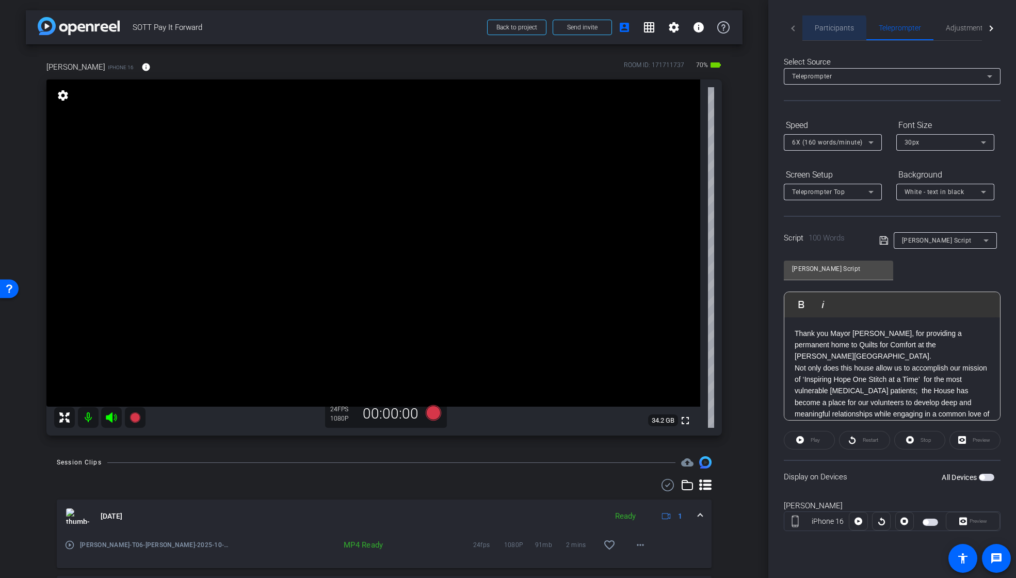
click at [829, 29] on span "Participants" at bounding box center [834, 27] width 39 height 7
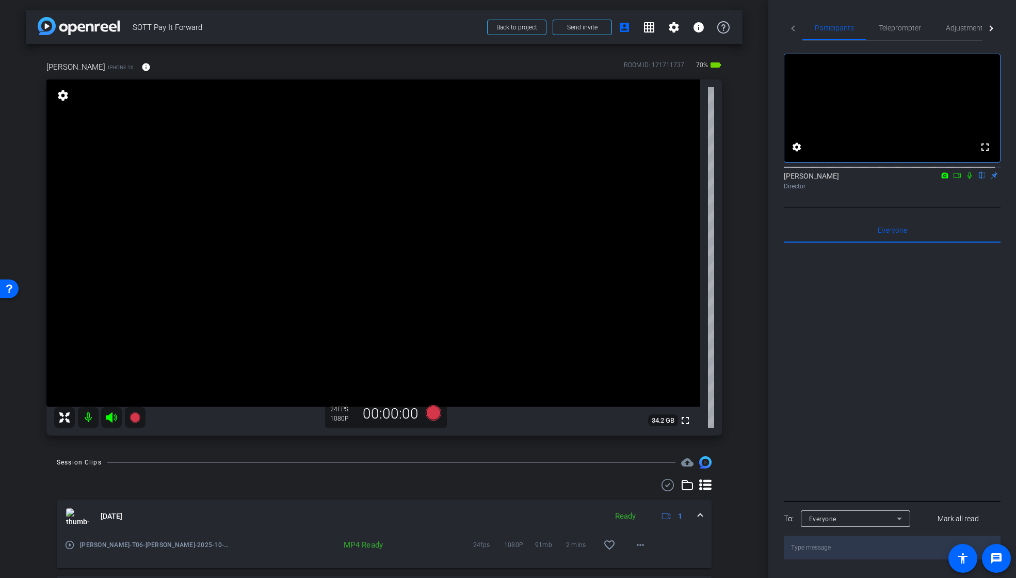
click at [953, 179] on icon at bounding box center [957, 175] width 8 height 7
